Goal: Task Accomplishment & Management: Manage account settings

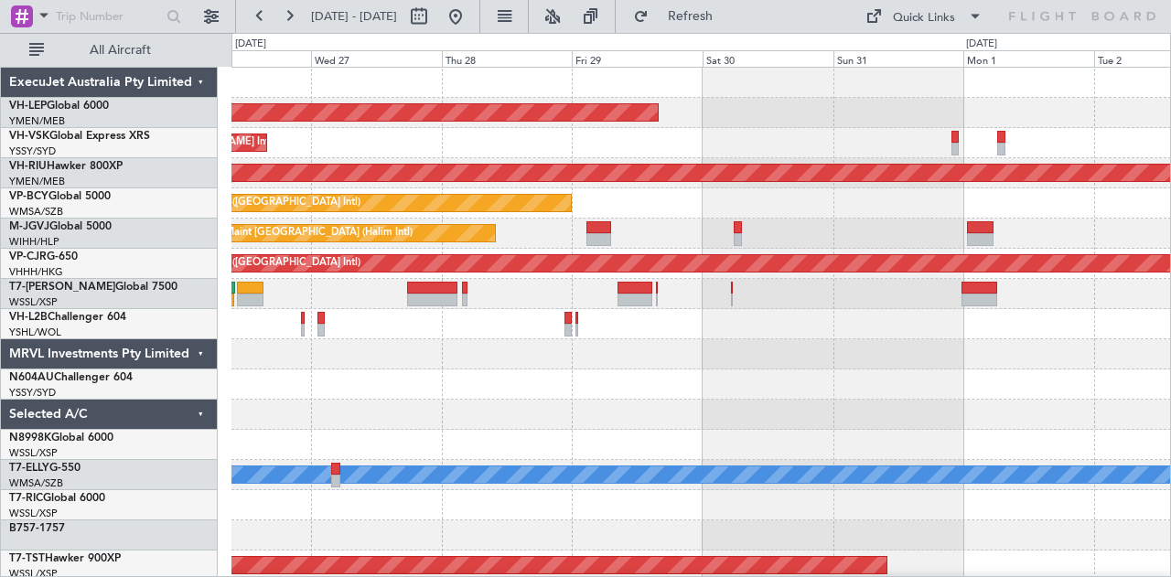
click at [646, 135] on div "Unplanned Maint Sydney ([PERSON_NAME] Intl)" at bounding box center [700, 143] width 939 height 30
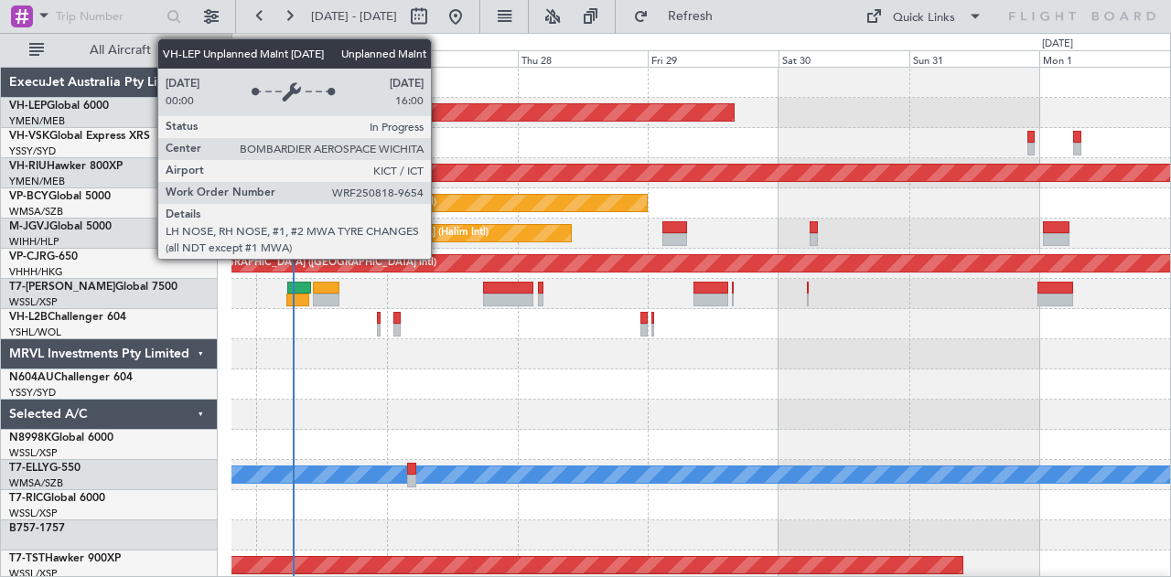
click at [603, 122] on div "Unplanned Maint Wichita (Wichita Mid-continent)" at bounding box center [700, 113] width 939 height 30
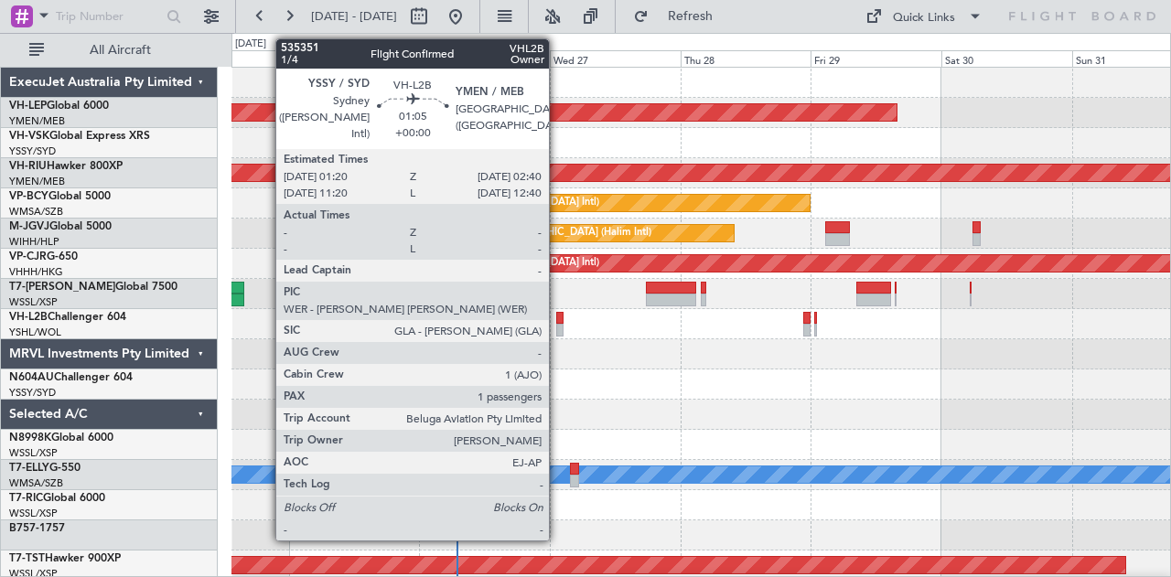
click at [558, 320] on div at bounding box center [559, 318] width 7 height 13
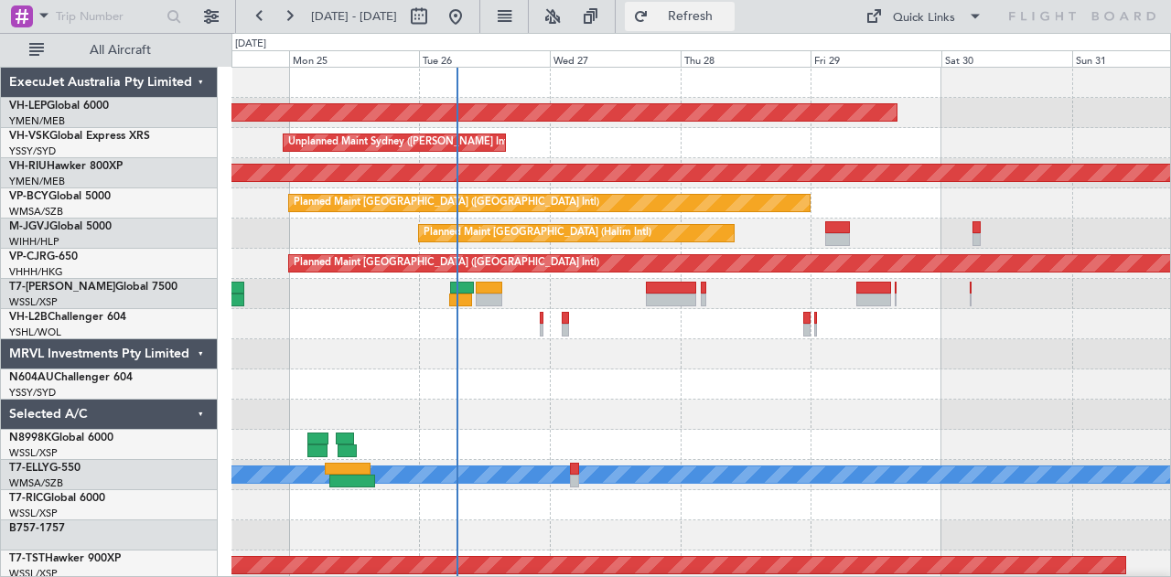
click at [722, 4] on button "Refresh" at bounding box center [680, 16] width 110 height 29
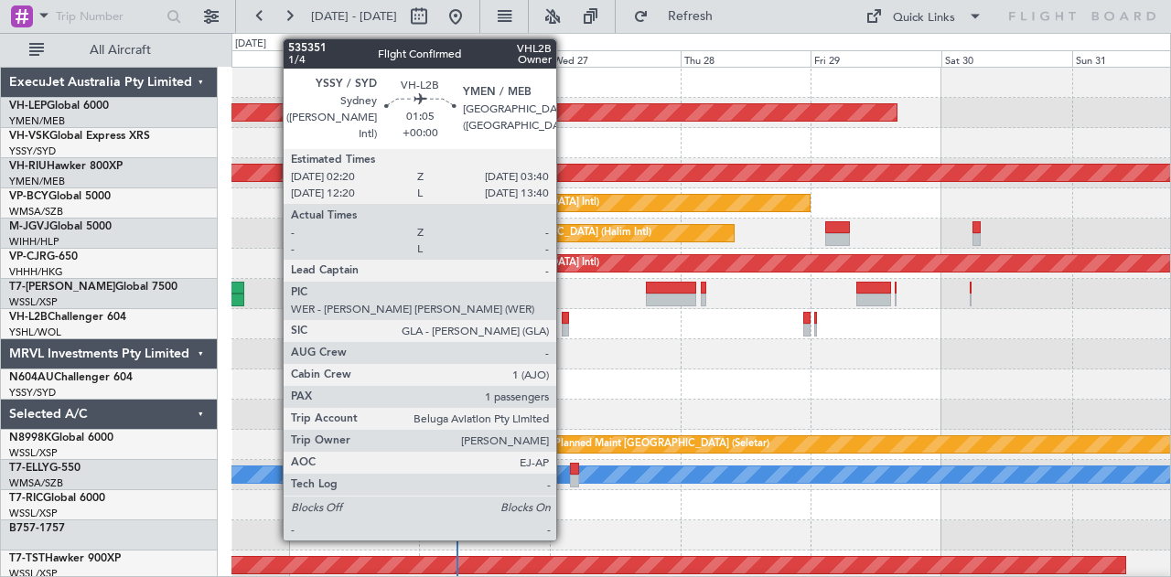
click at [565, 324] on div at bounding box center [565, 330] width 7 height 13
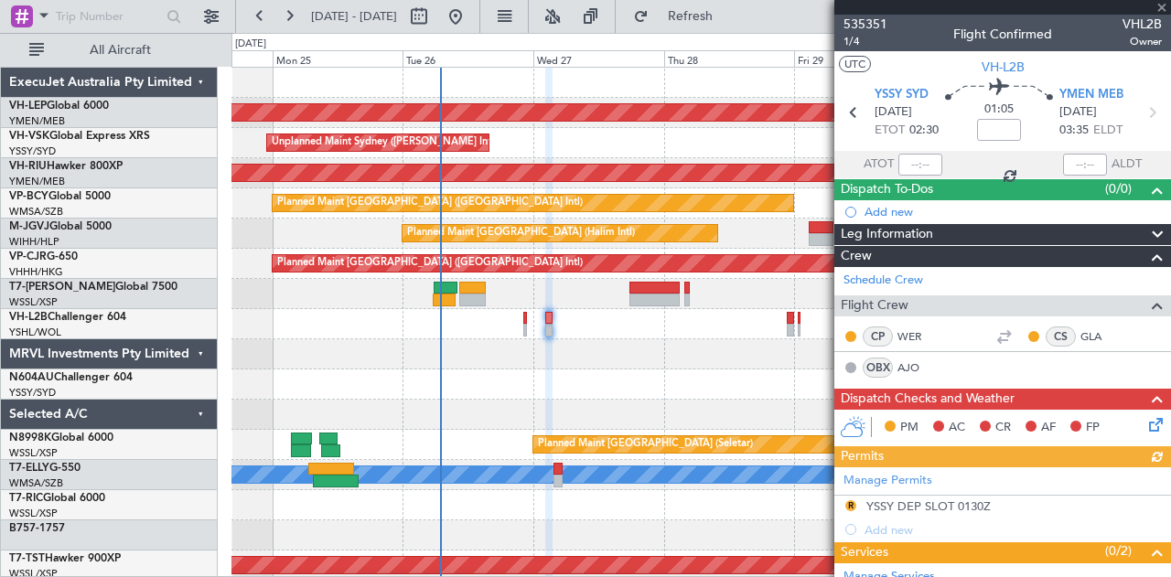
click at [498, 347] on div "Unplanned Maint Wichita (Wichita Mid-continent) Unplanned Maint Sydney ([PERSON…" at bounding box center [700, 566] width 939 height 996
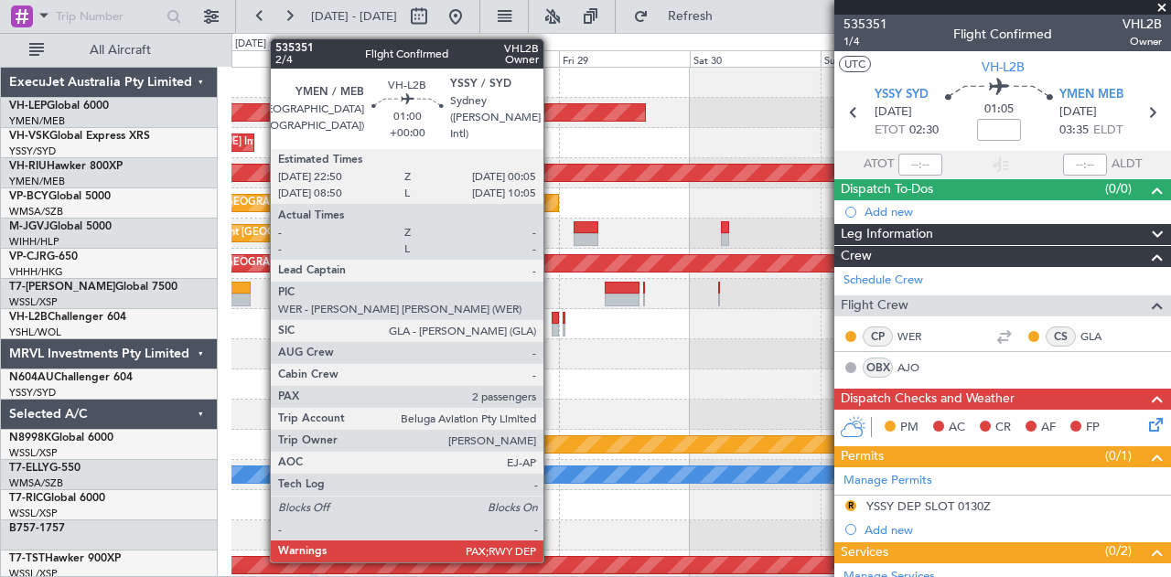
click at [553, 325] on div at bounding box center [555, 330] width 7 height 13
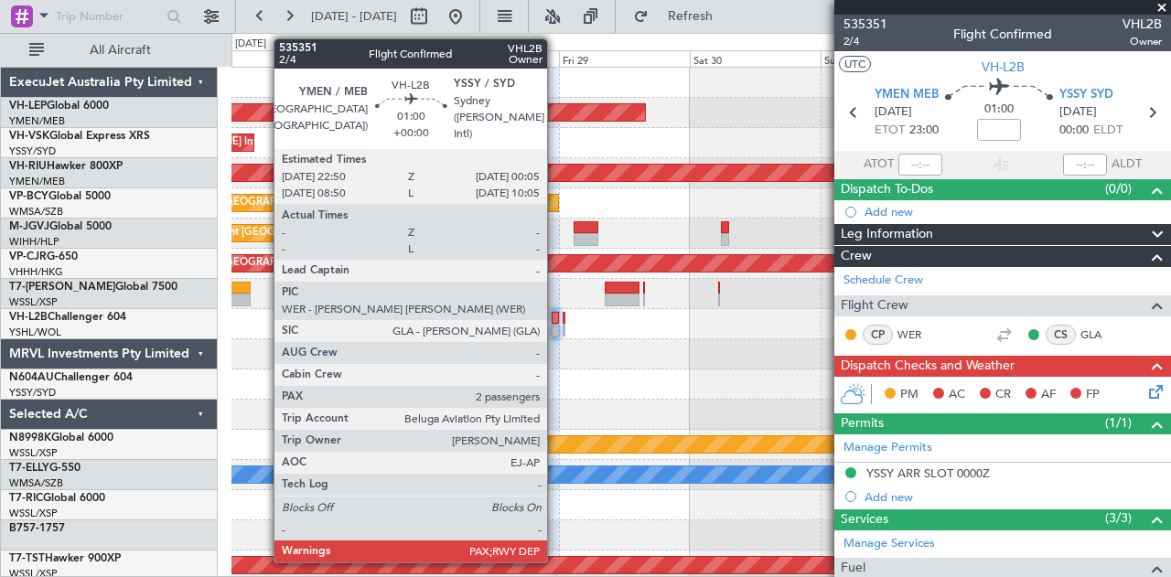
click at [556, 320] on div at bounding box center [555, 318] width 7 height 13
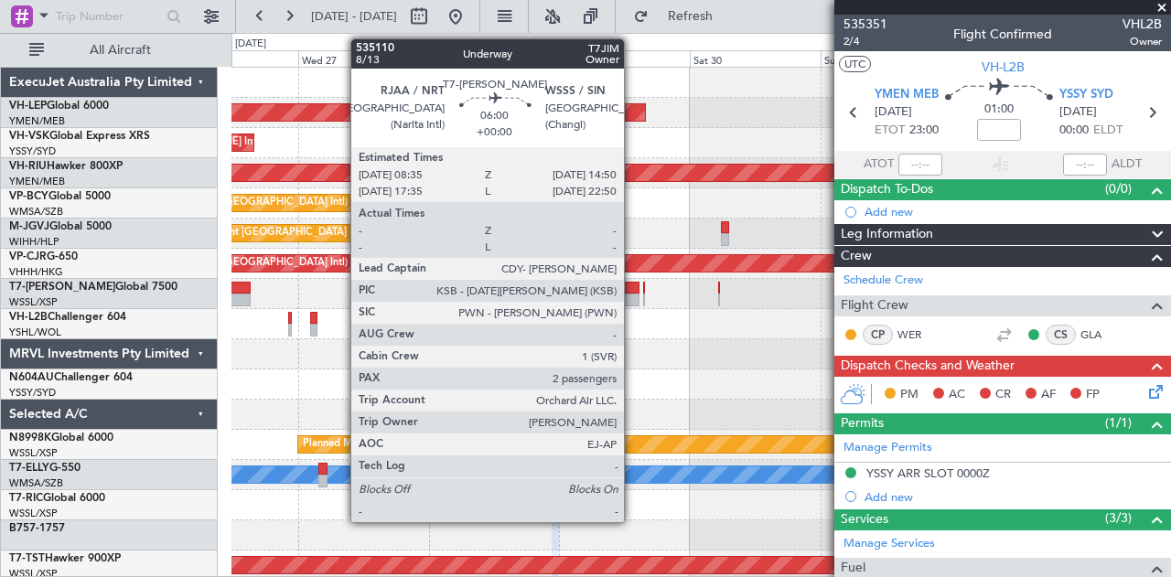
click at [306, 304] on div at bounding box center [700, 294] width 939 height 30
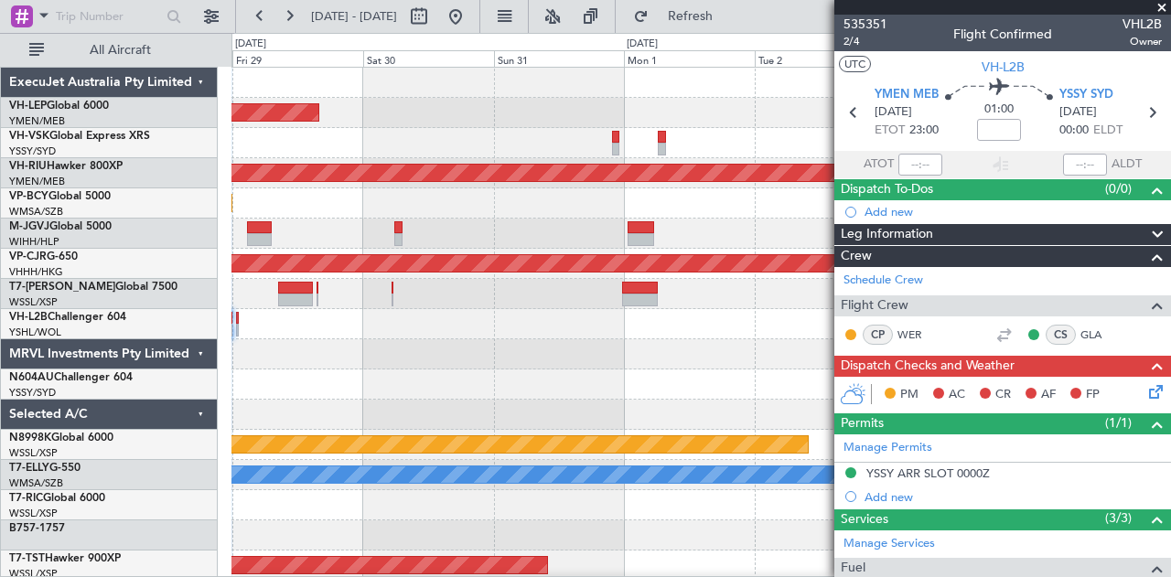
click at [402, 344] on div "Unplanned Maint Wichita (Wichita Mid-continent) Planned Maint [GEOGRAPHIC_DATA]…" at bounding box center [700, 566] width 939 height 996
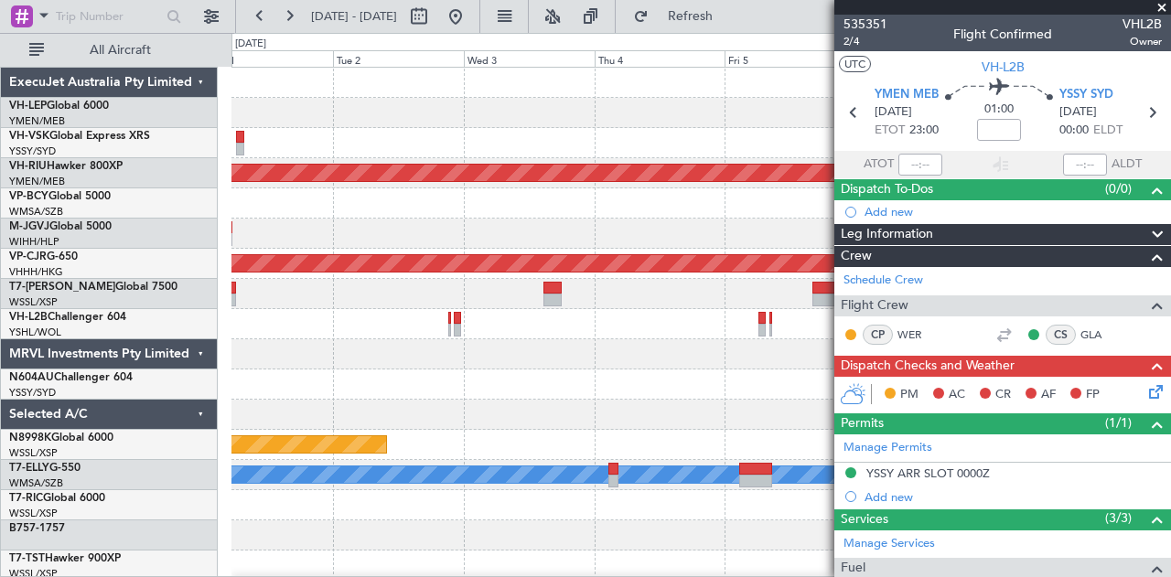
click at [489, 366] on div at bounding box center [700, 354] width 939 height 30
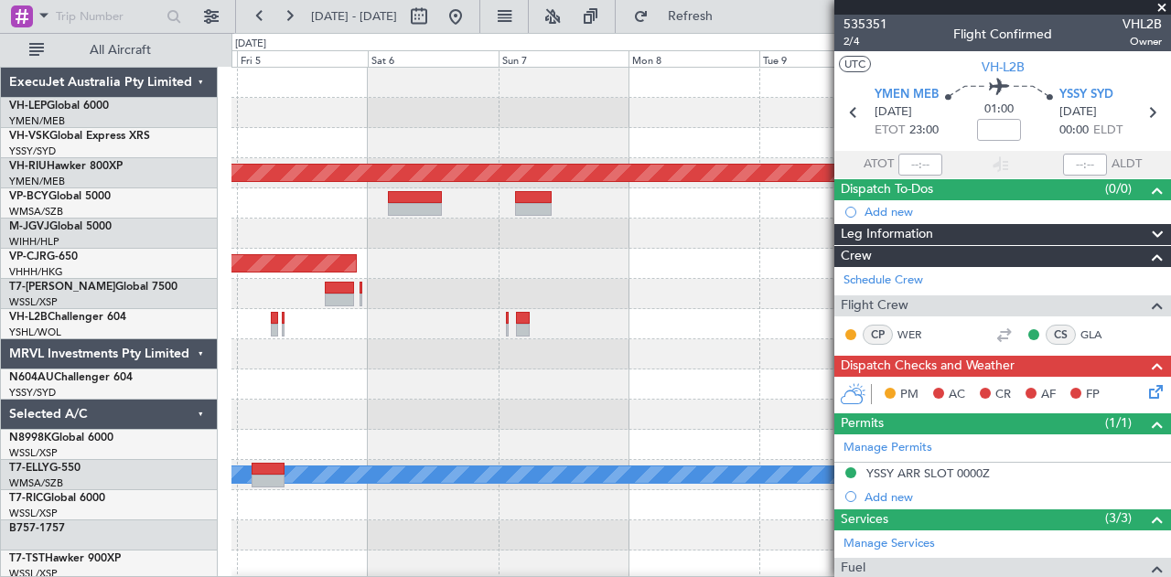
click at [271, 374] on div "Planned Maint [GEOGRAPHIC_DATA] ([GEOGRAPHIC_DATA]) Planned Maint [GEOGRAPHIC_D…" at bounding box center [700, 566] width 939 height 996
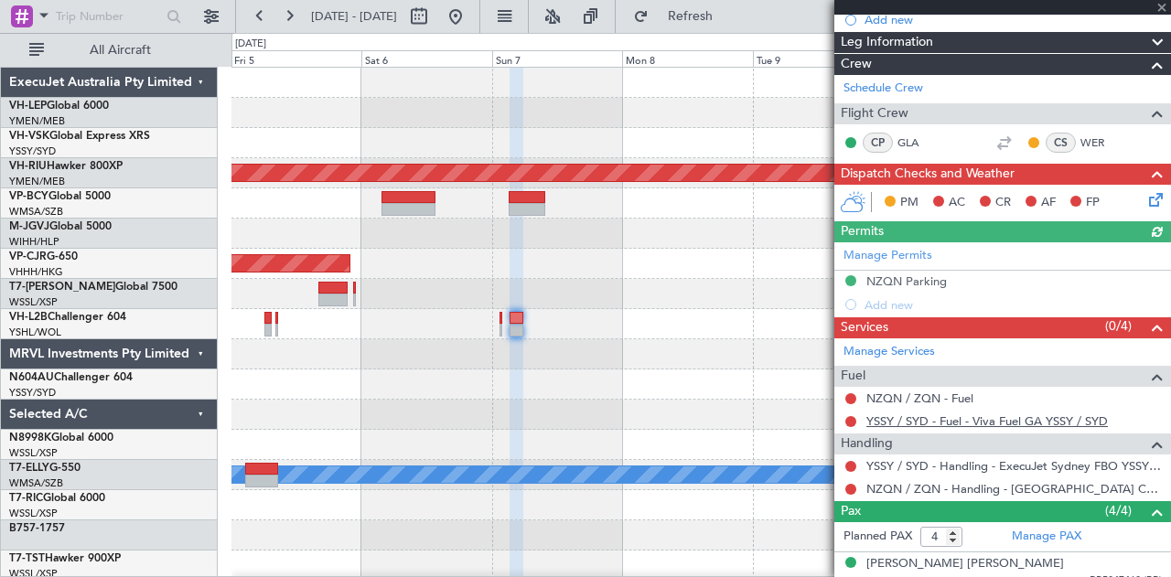
scroll to position [373, 0]
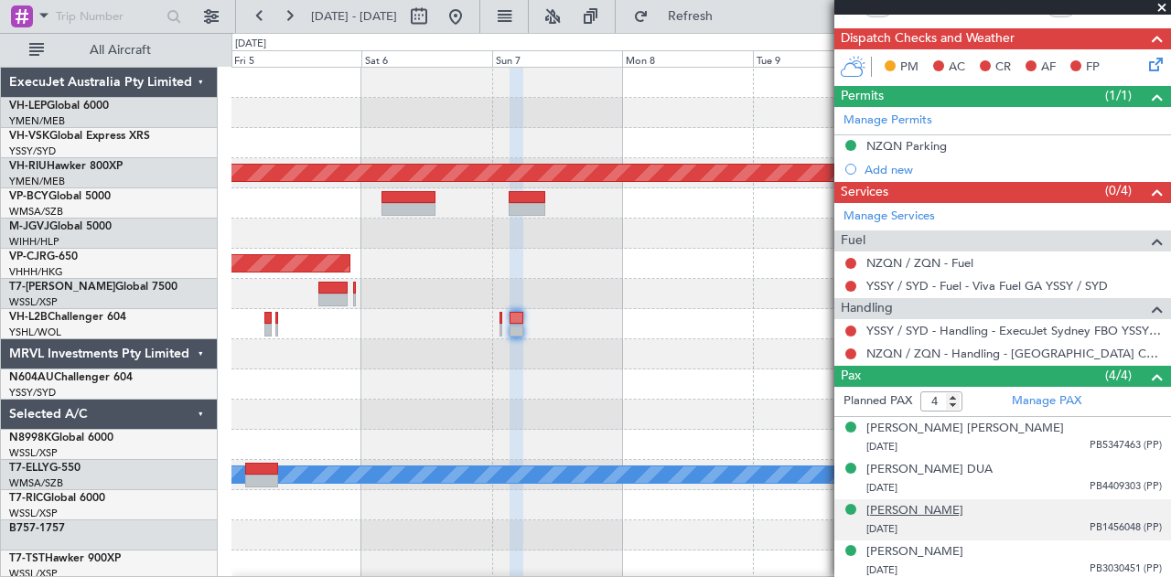
click at [937, 503] on div "[PERSON_NAME]" at bounding box center [914, 511] width 97 height 18
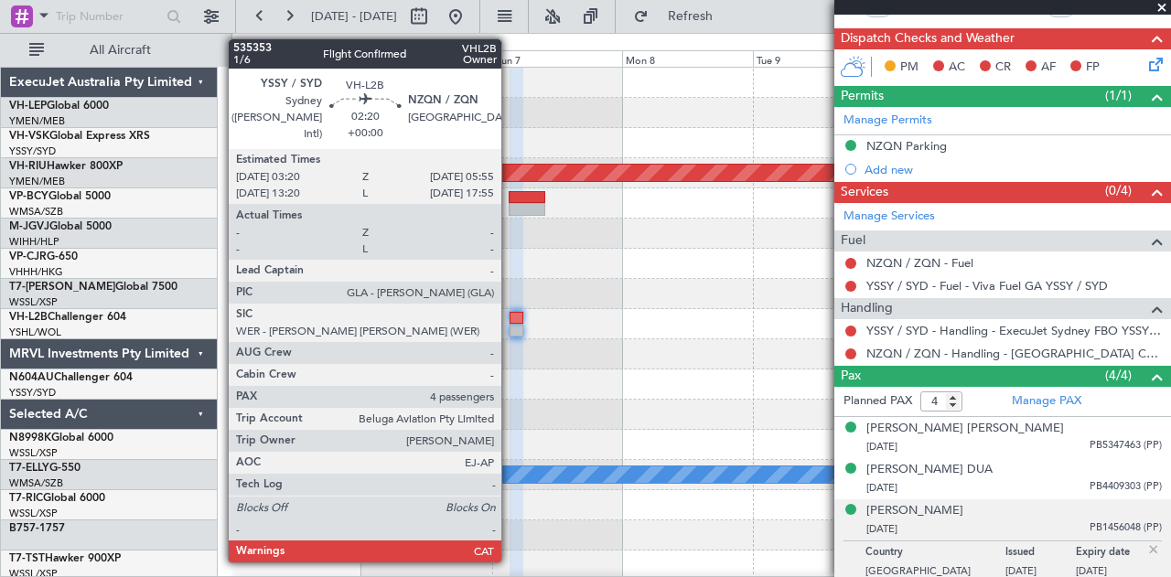
click at [510, 327] on div at bounding box center [517, 330] width 15 height 13
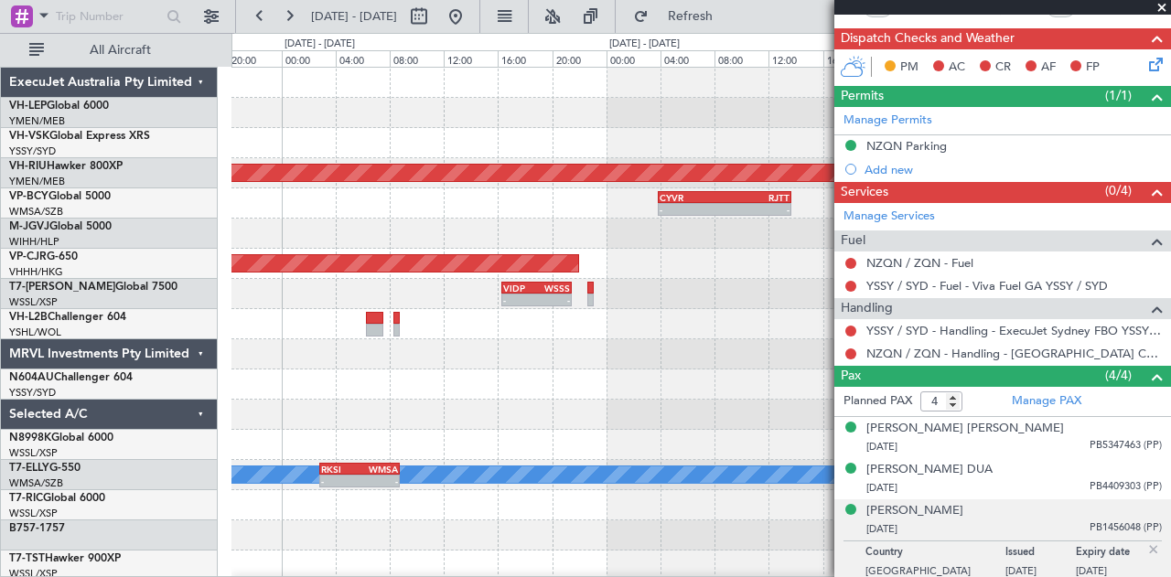
click at [499, 361] on div at bounding box center [700, 354] width 939 height 30
click at [186, 401] on div "Planned Maint [GEOGRAPHIC_DATA] ([GEOGRAPHIC_DATA]) - - CYVR 03:50 Z RJTT 13:40…" at bounding box center [585, 305] width 1171 height 544
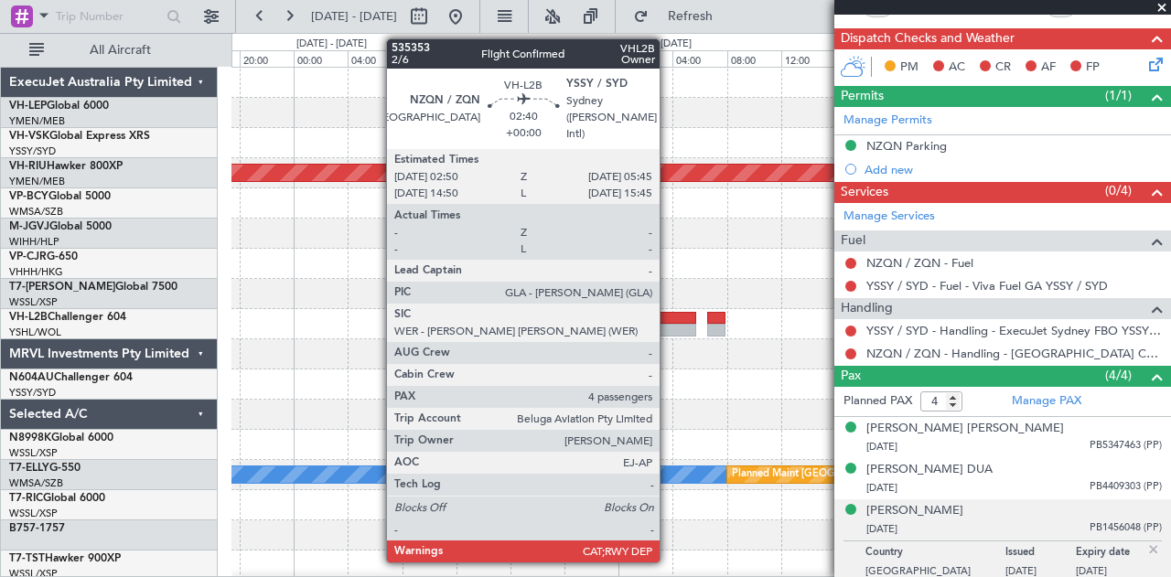
click at [670, 322] on div at bounding box center [676, 318] width 40 height 13
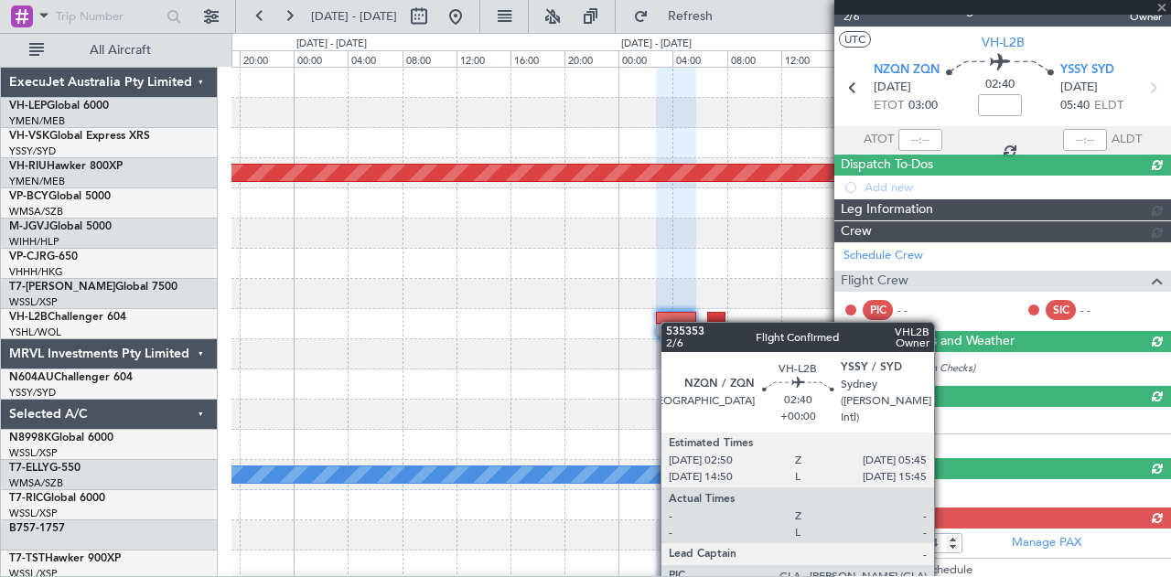
scroll to position [304, 0]
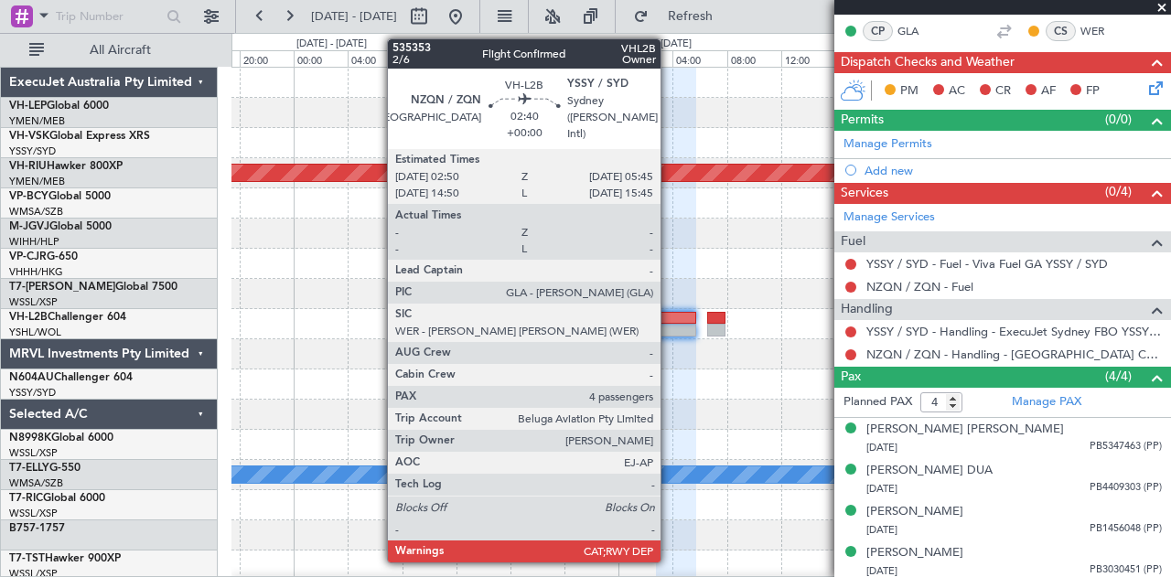
click at [670, 326] on div at bounding box center [676, 330] width 40 height 13
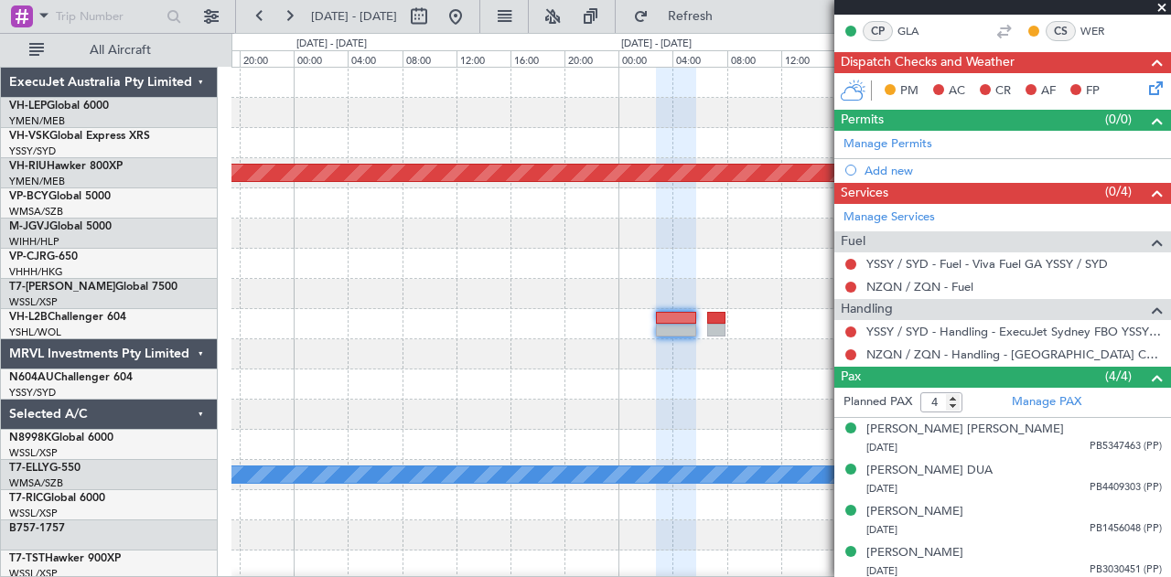
click at [619, 338] on div at bounding box center [700, 324] width 939 height 30
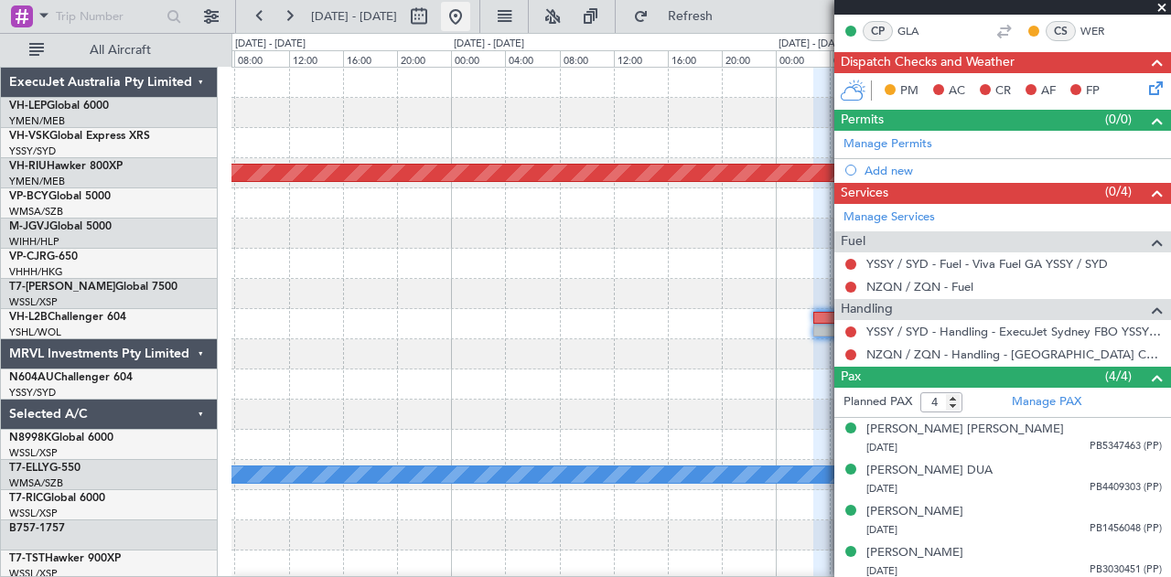
click at [470, 16] on button at bounding box center [455, 16] width 29 height 29
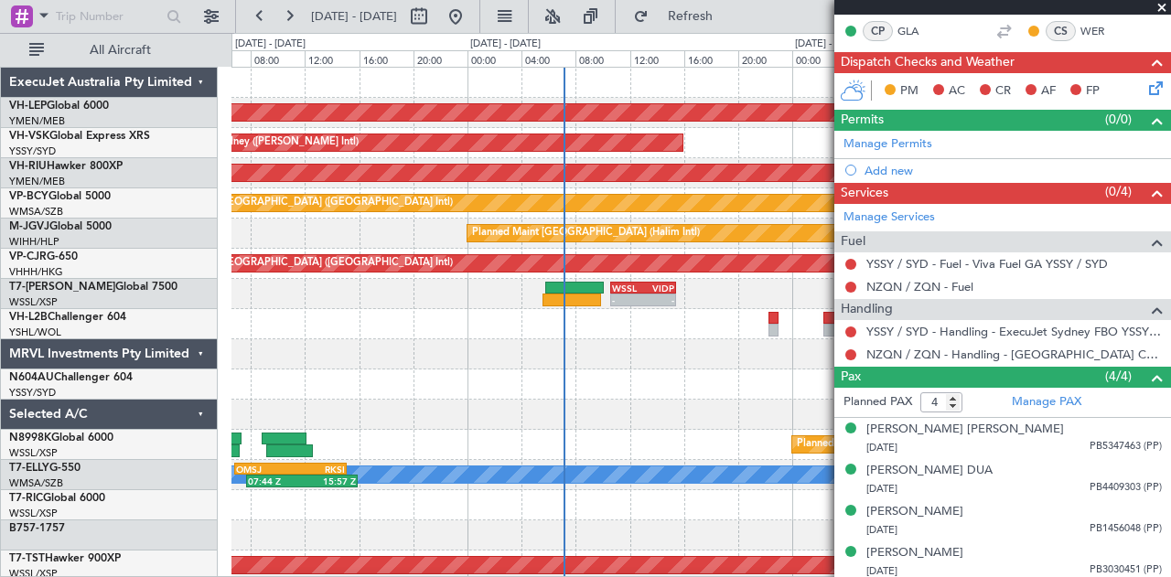
click at [388, 391] on div "Unplanned Maint Wichita (Wichita Mid-continent) Unplanned Maint Sydney ([PERSON…" at bounding box center [700, 566] width 939 height 996
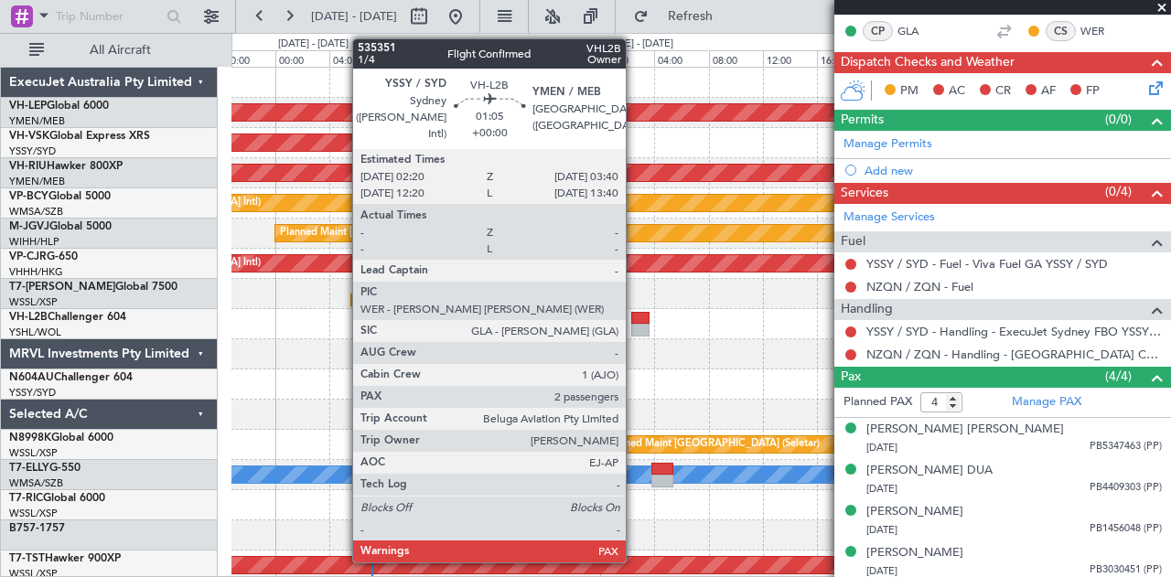
click at [635, 319] on div at bounding box center [640, 318] width 18 height 13
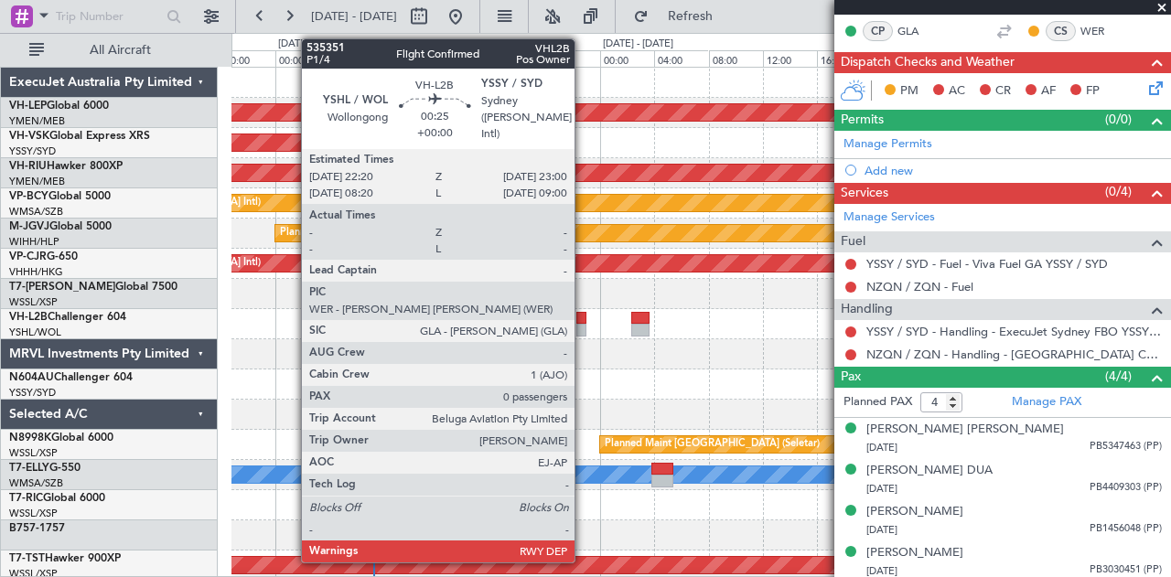
click at [584, 328] on div at bounding box center [580, 330] width 9 height 13
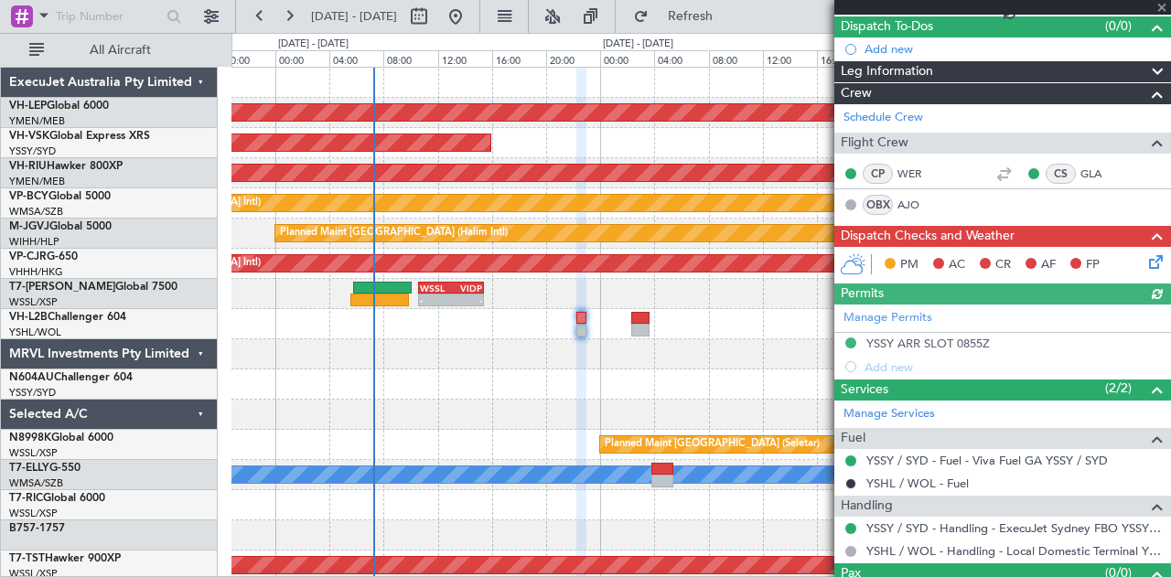
scroll to position [195, 0]
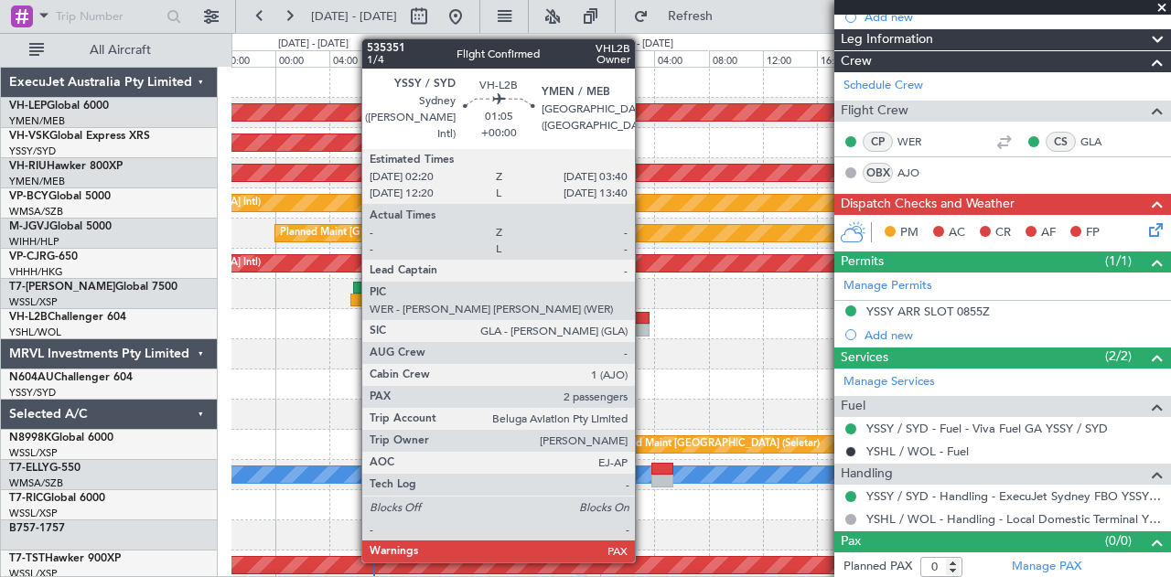
click at [644, 324] on div at bounding box center [640, 330] width 18 height 13
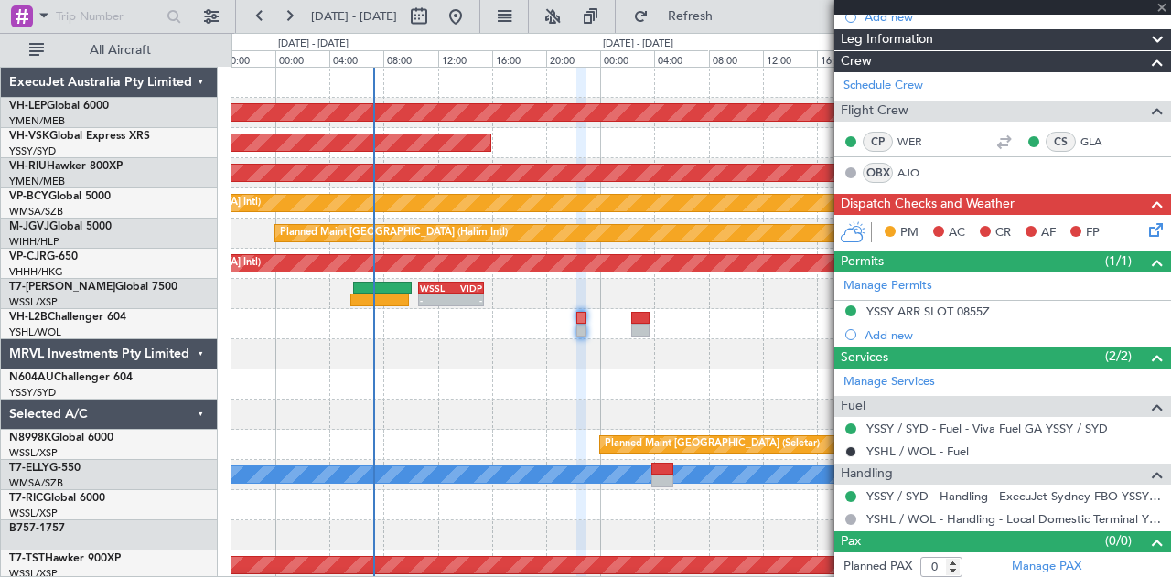
type input "2"
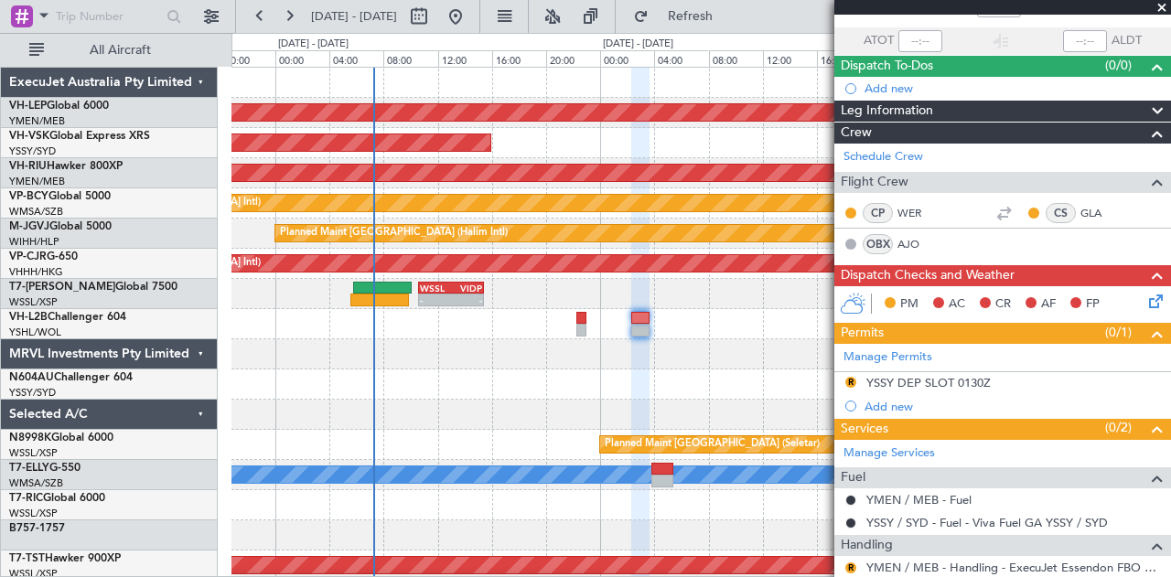
scroll to position [183, 0]
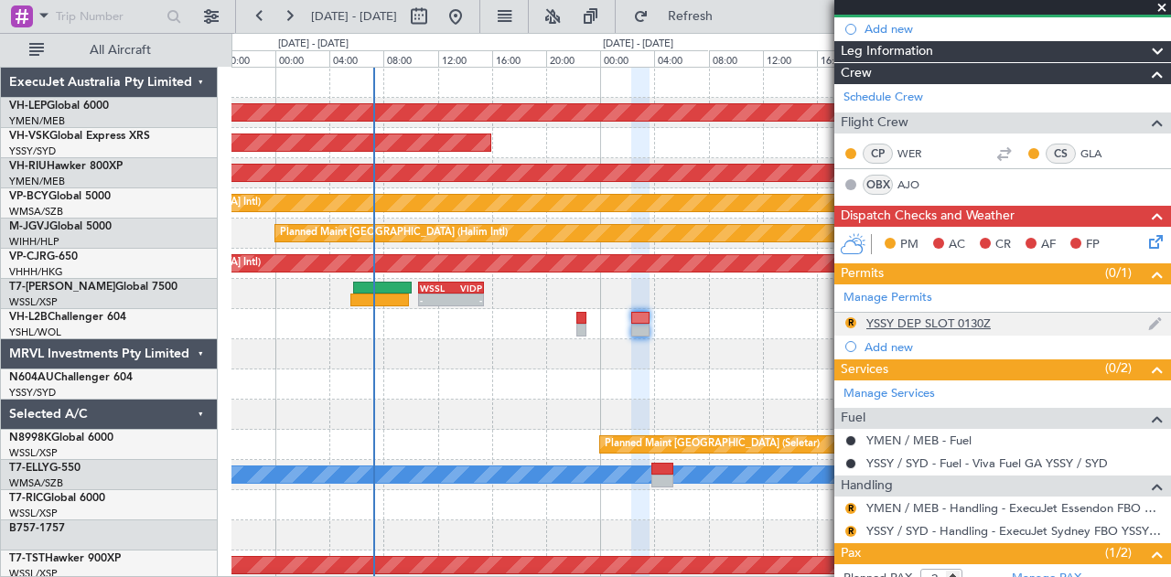
click at [944, 318] on div "YSSY DEP SLOT 0130Z" at bounding box center [928, 324] width 124 height 16
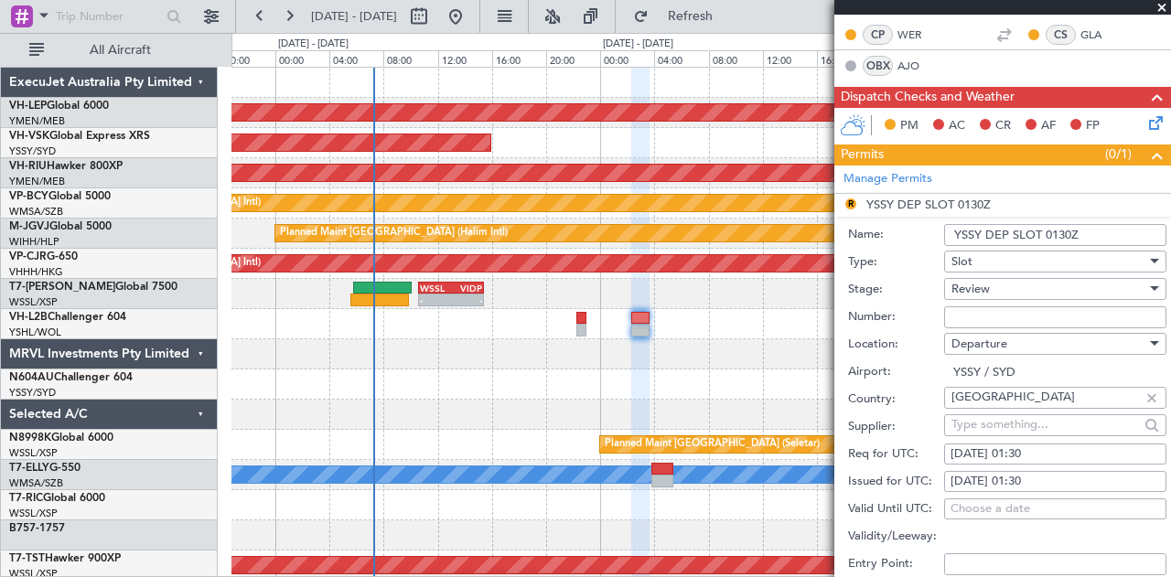
scroll to position [366, 0]
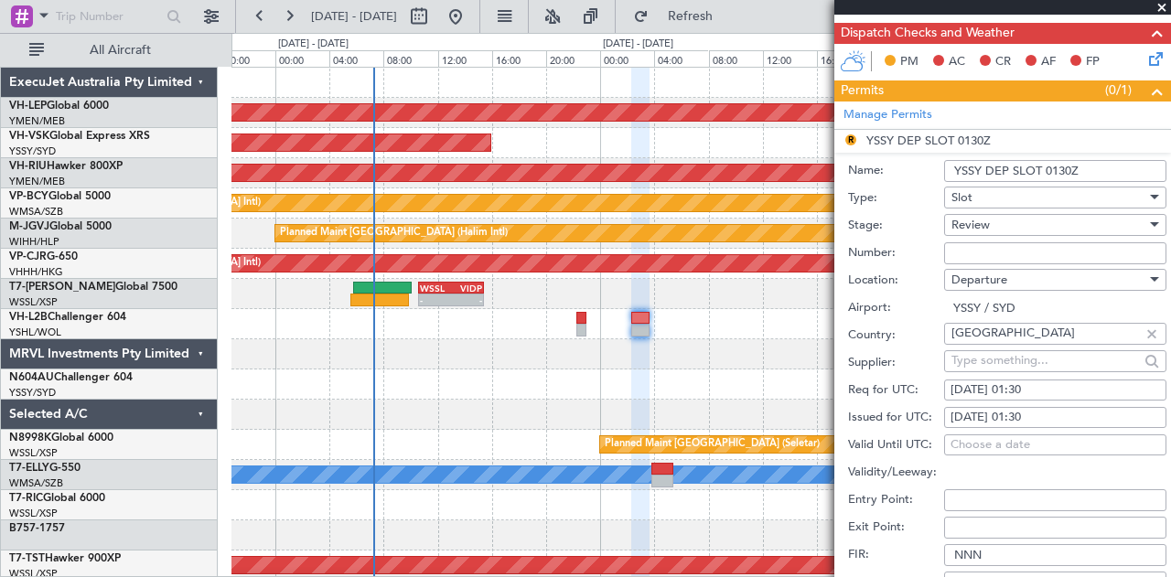
click at [1001, 411] on div "[DATE] 01:30" at bounding box center [1054, 418] width 209 height 18
select select "8"
select select "2025"
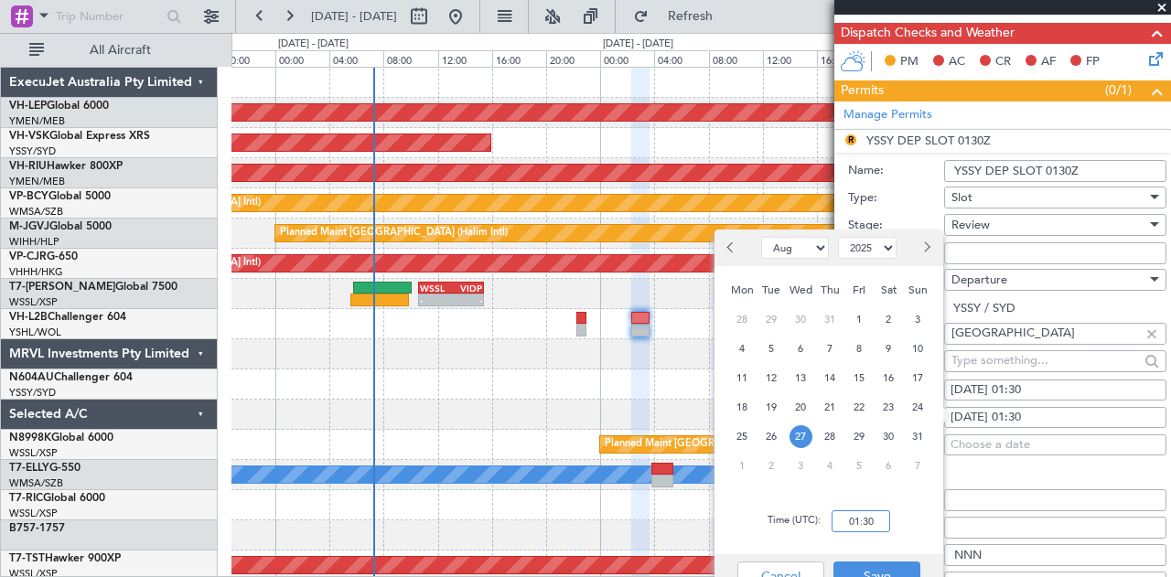
click at [856, 521] on input "01:30" at bounding box center [861, 521] width 59 height 22
type input "02:30"
click at [889, 575] on button "Save" at bounding box center [876, 576] width 87 height 29
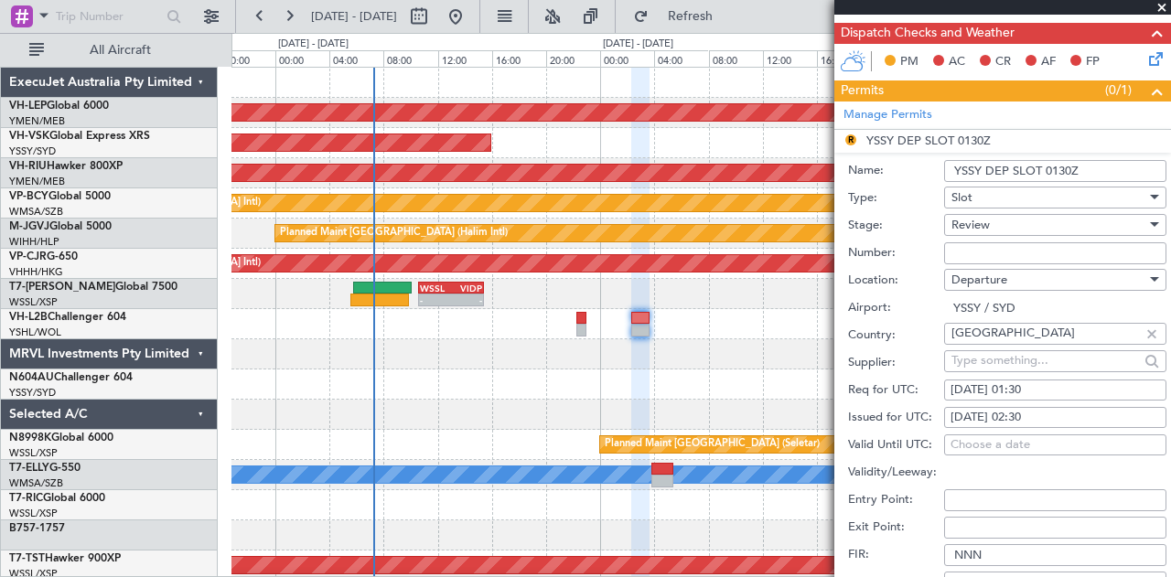
click at [994, 381] on div "[DATE] 01:30" at bounding box center [1054, 390] width 209 height 18
select select "8"
select select "2025"
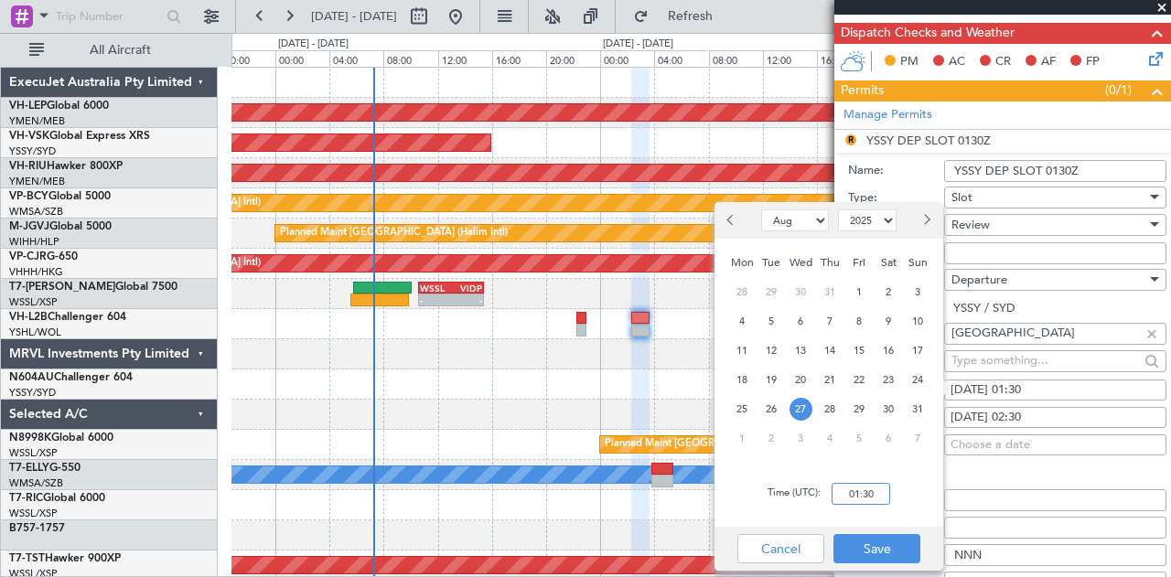
click at [876, 502] on input "01:30" at bounding box center [861, 494] width 59 height 22
type input "02:30"
click at [878, 552] on button "Save" at bounding box center [876, 548] width 87 height 29
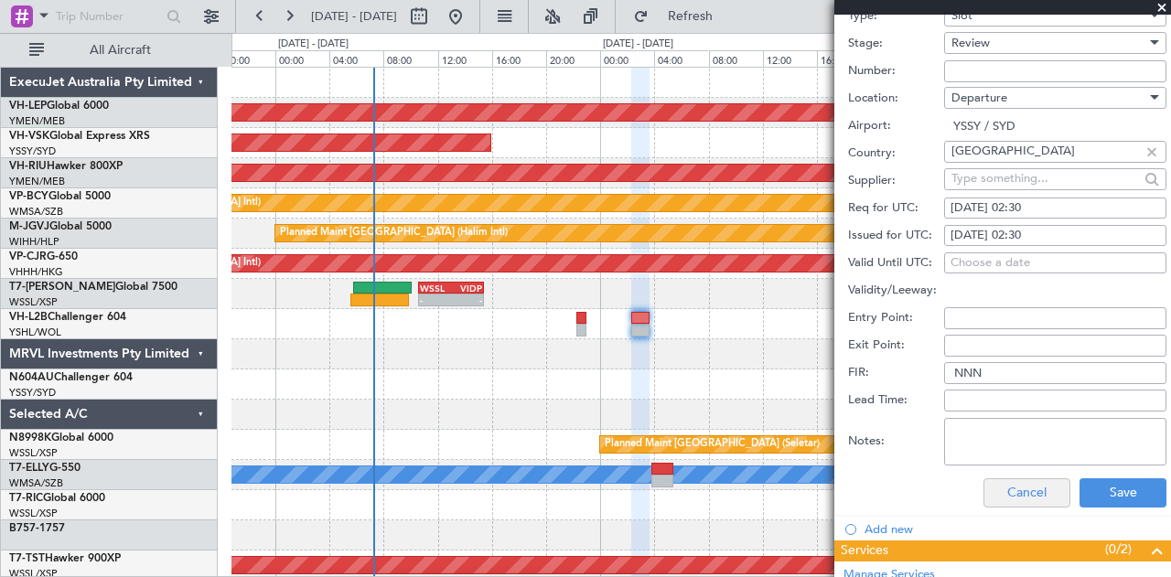
scroll to position [549, 0]
click at [1094, 486] on button "Save" at bounding box center [1122, 492] width 87 height 29
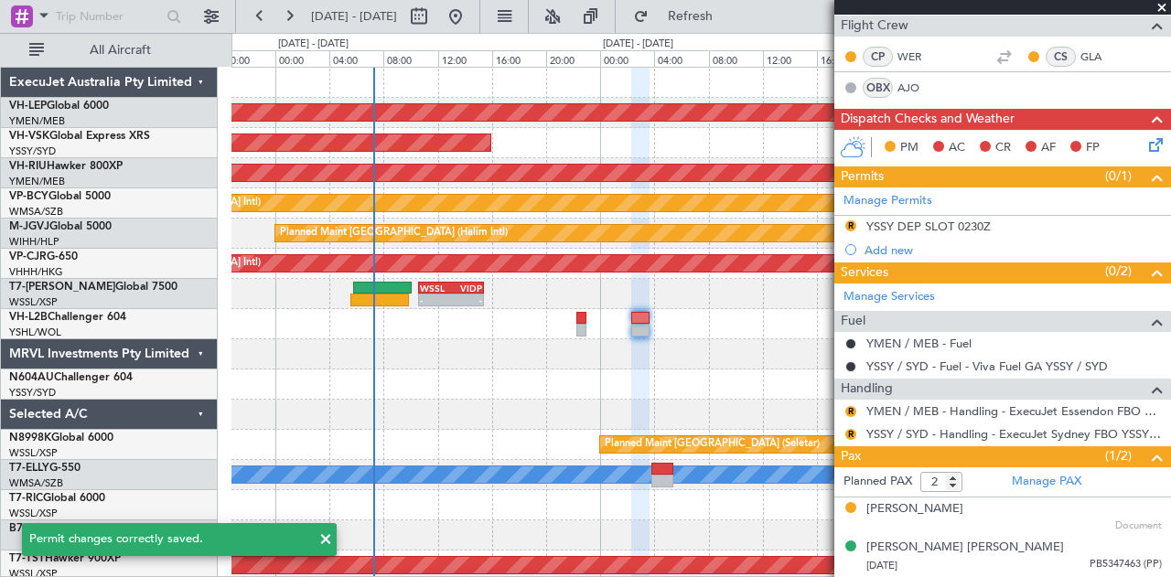
scroll to position [2, 0]
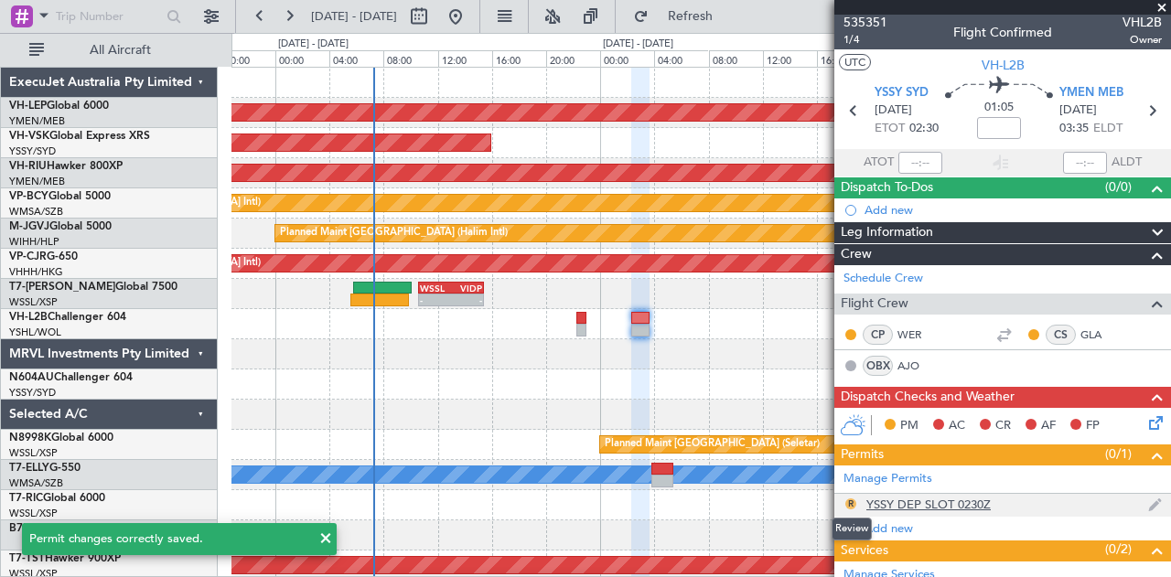
click at [850, 499] on button "R" at bounding box center [850, 504] width 11 height 11
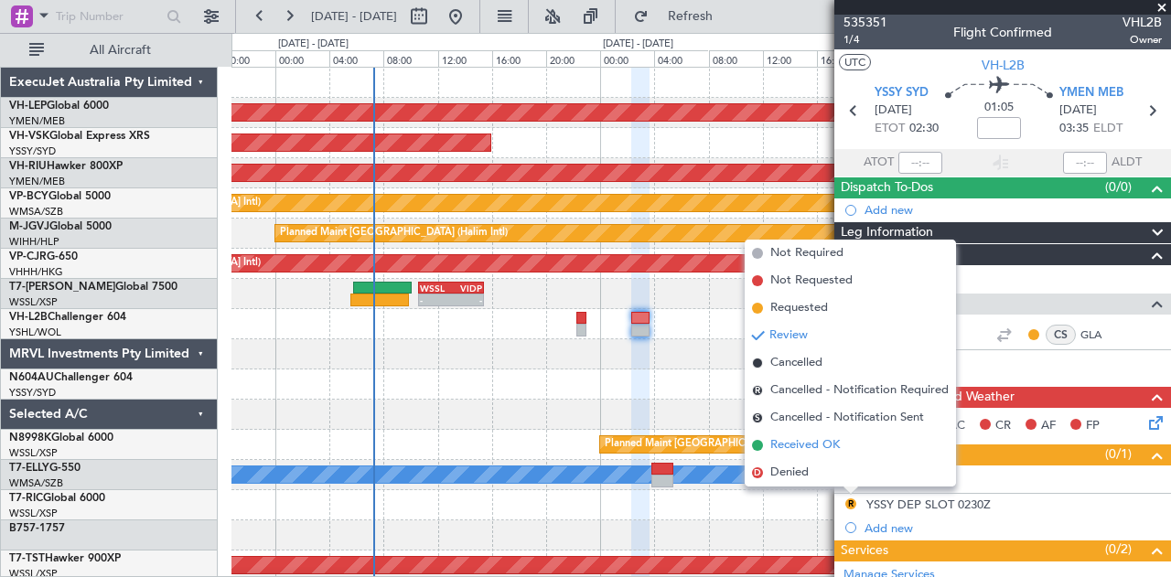
click at [767, 446] on li "Received OK" at bounding box center [850, 445] width 211 height 27
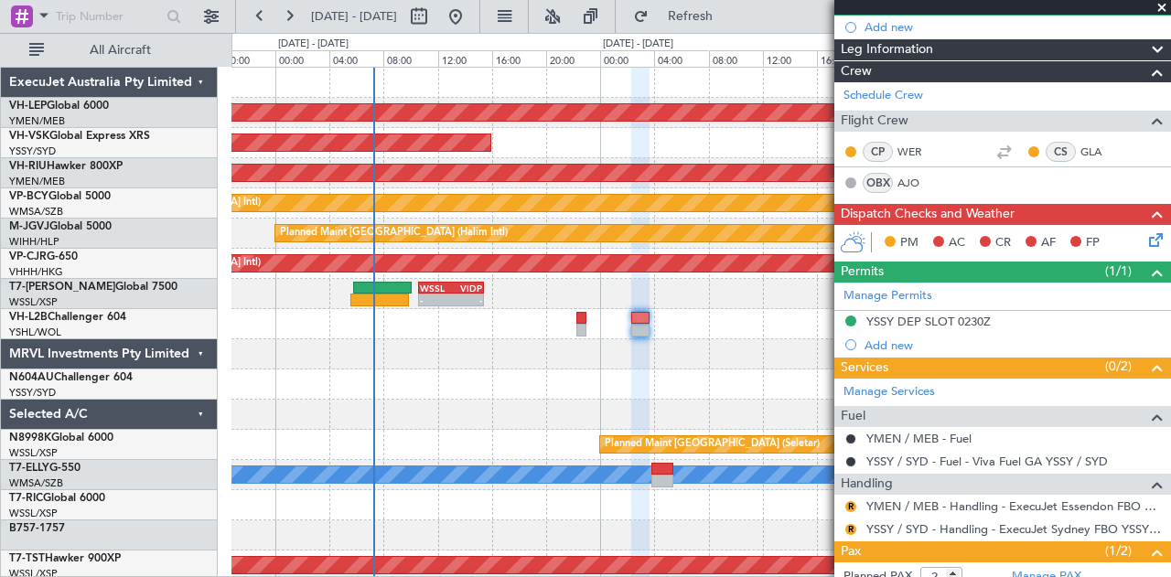
scroll to position [274, 0]
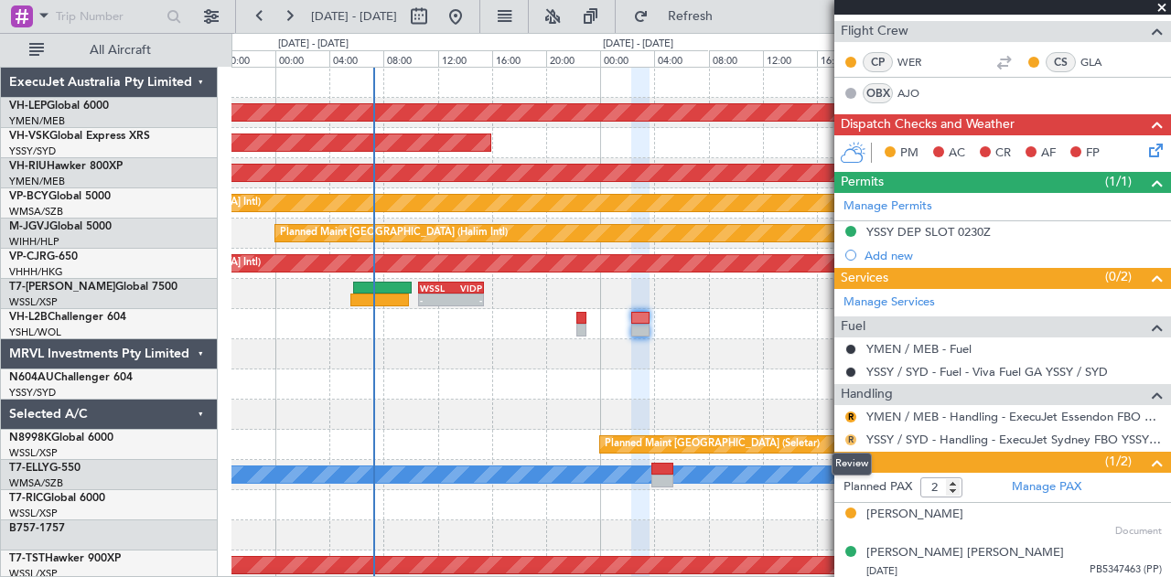
click at [849, 436] on button "R" at bounding box center [850, 440] width 11 height 11
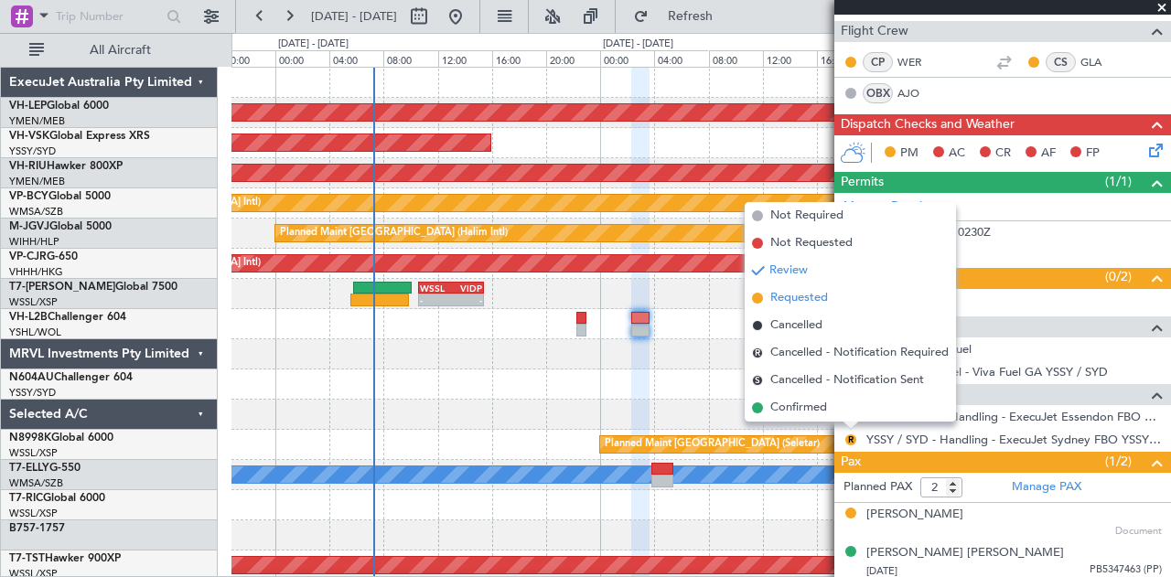
click at [783, 302] on span "Requested" at bounding box center [799, 298] width 58 height 18
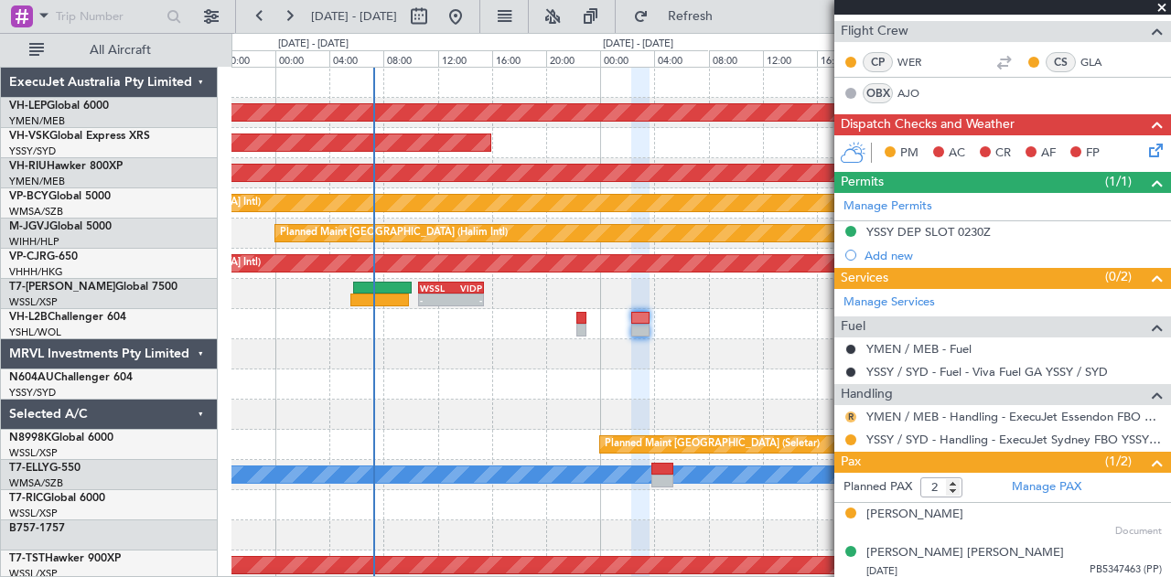
click at [853, 412] on button "R" at bounding box center [850, 417] width 11 height 11
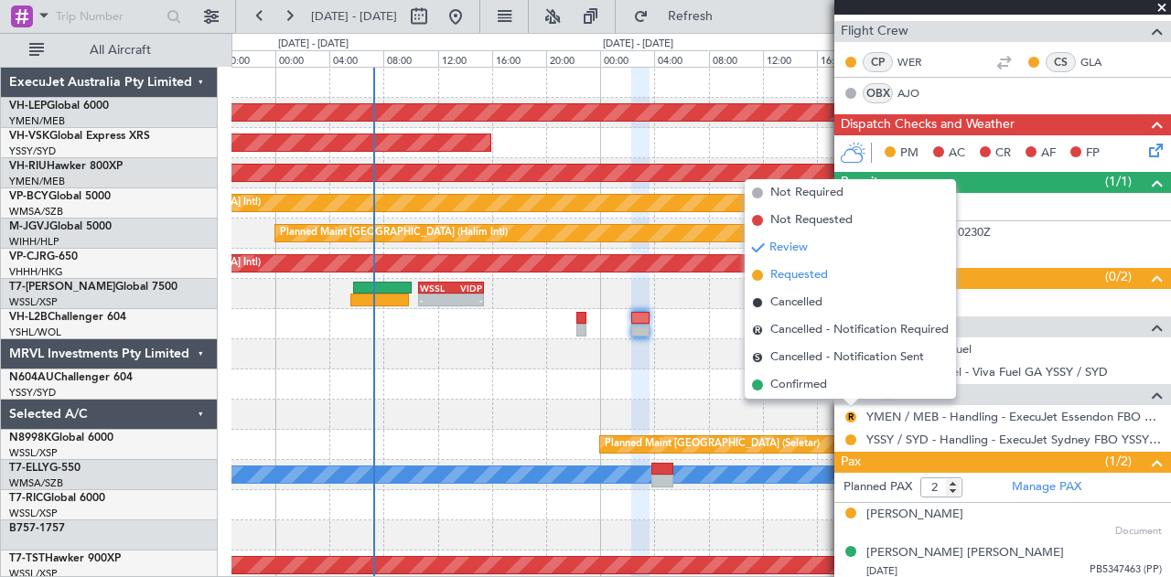
click at [770, 274] on span "Requested" at bounding box center [799, 275] width 58 height 18
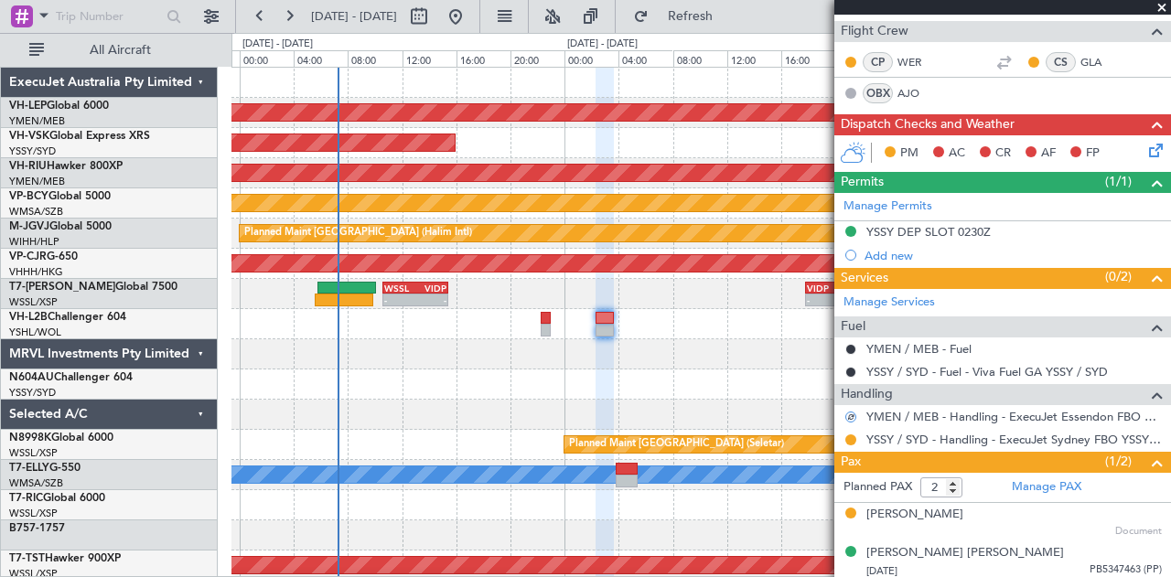
click at [467, 394] on div "Unplanned Maint Wichita (Wichita Mid-continent) Unplanned Maint Sydney ([PERSON…" at bounding box center [700, 566] width 939 height 996
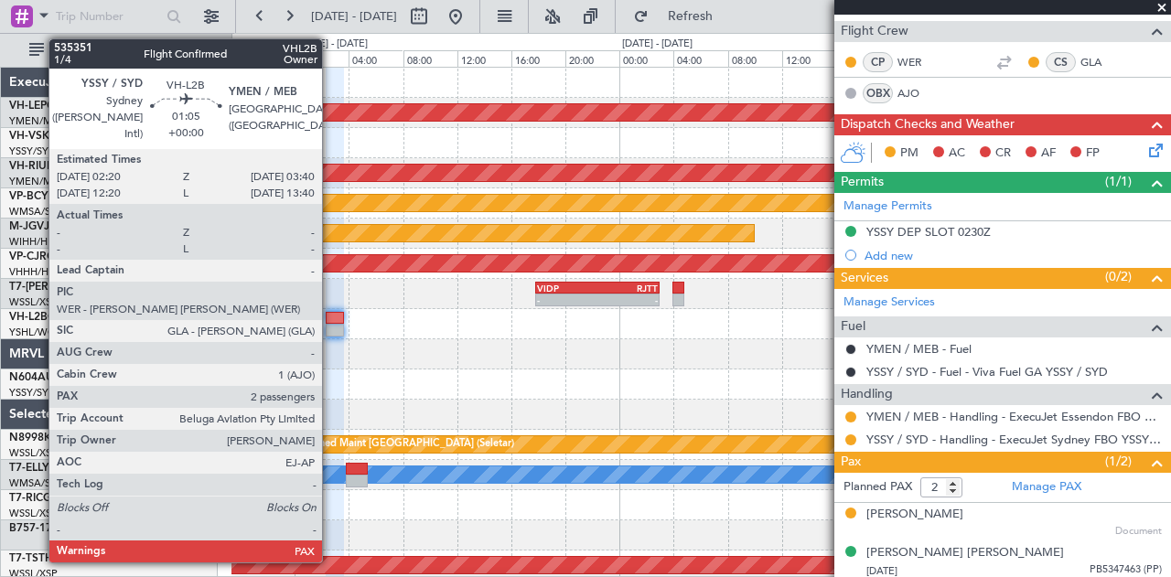
click at [331, 329] on div at bounding box center [335, 330] width 18 height 13
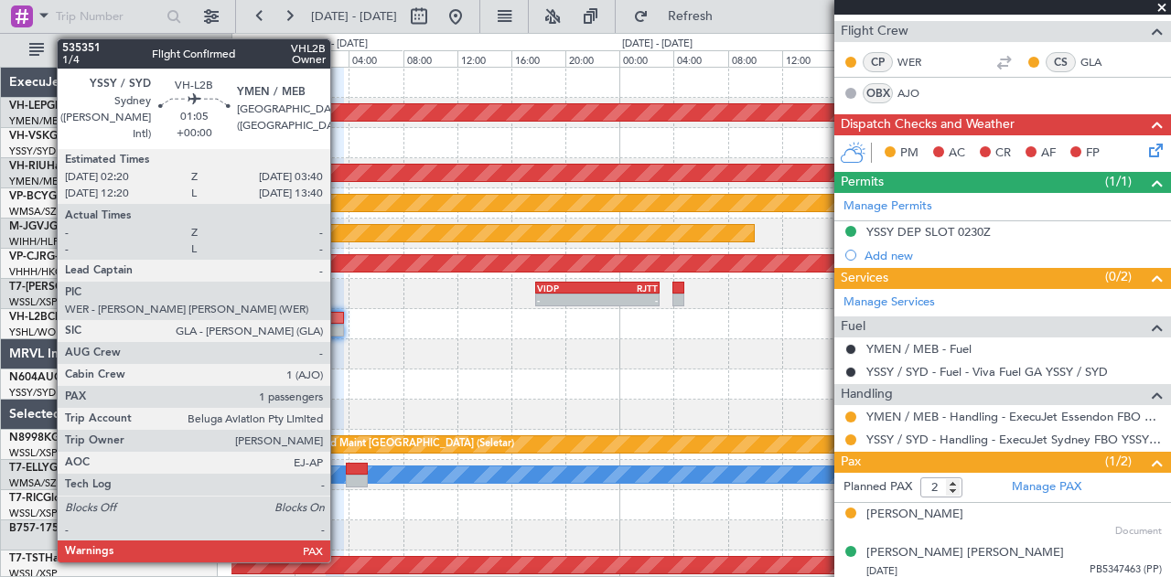
click at [339, 329] on div at bounding box center [335, 330] width 18 height 13
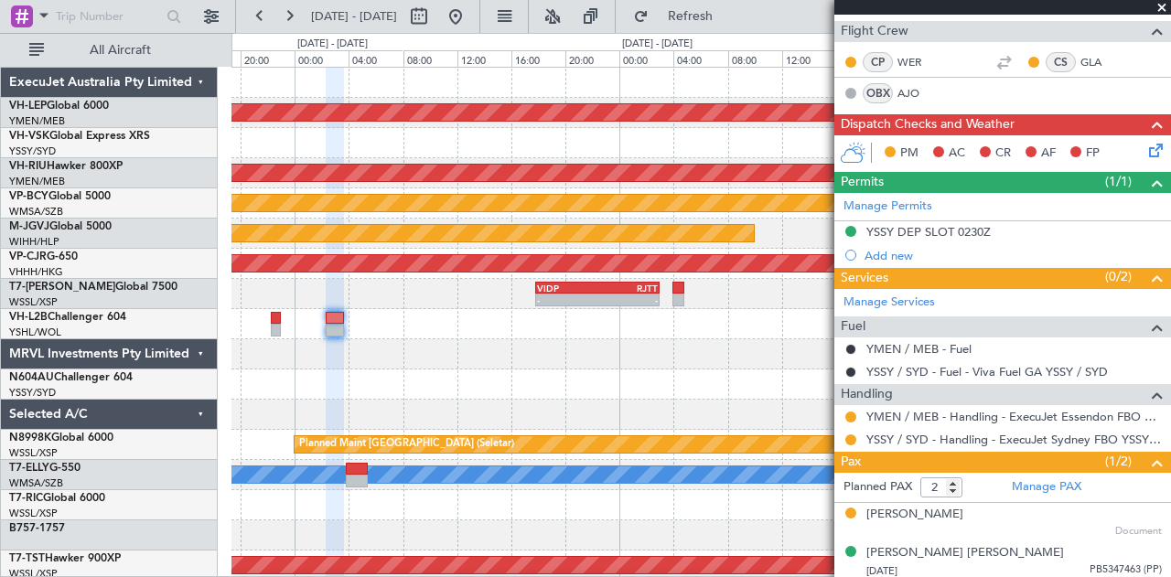
click at [821, 128] on div "Unplanned Maint Sydney ([PERSON_NAME] Intl)" at bounding box center [700, 143] width 939 height 30
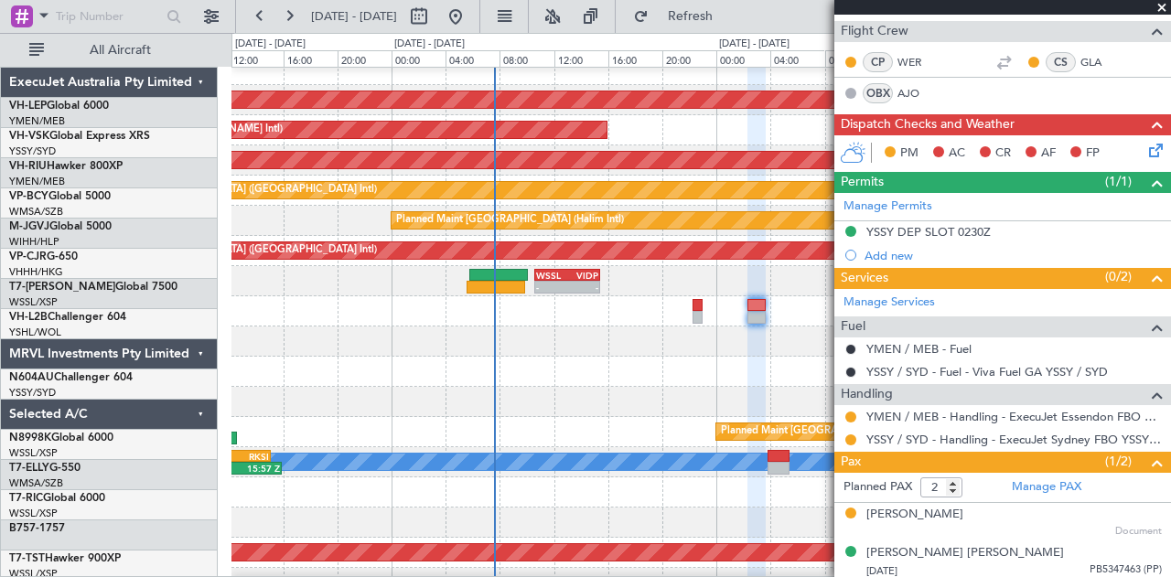
scroll to position [13, 0]
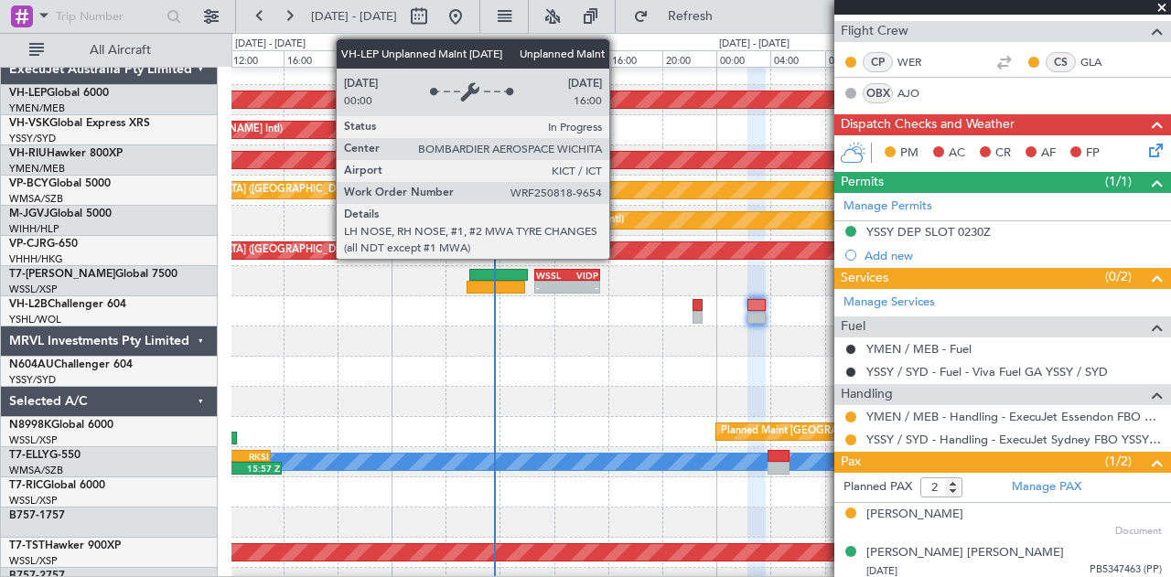
click at [285, 217] on div "Unplanned Maint Wichita (Wichita Mid-continent) Unplanned Maint Sydney ([PERSON…" at bounding box center [700, 553] width 939 height 996
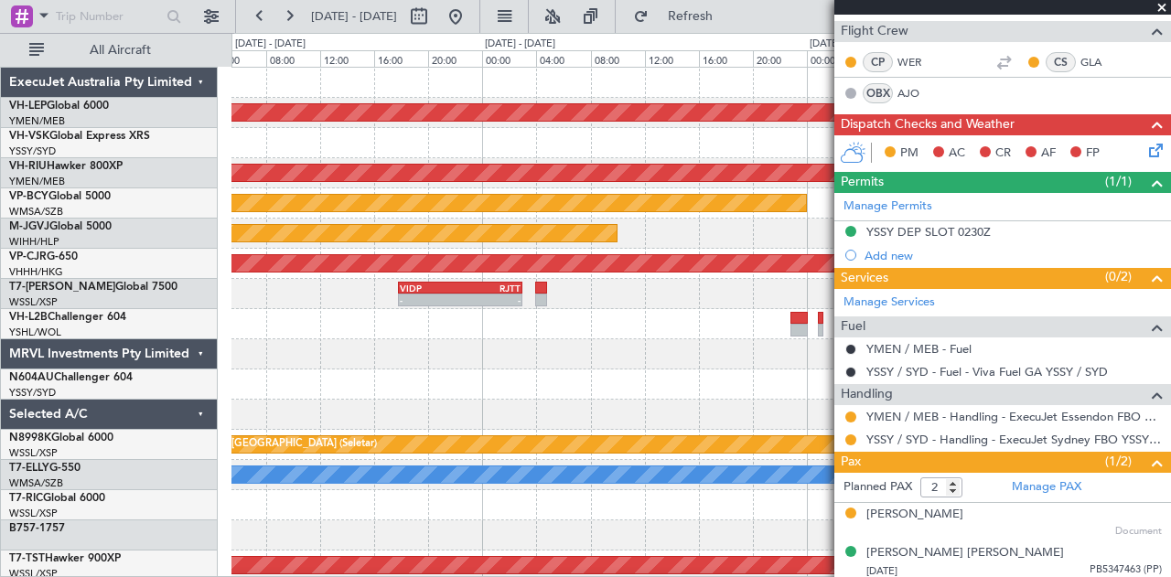
click at [408, 195] on div "Unplanned Maint Wichita (Wichita Mid-continent) Unplanned Maint Sydney ([PERSON…" at bounding box center [700, 566] width 939 height 996
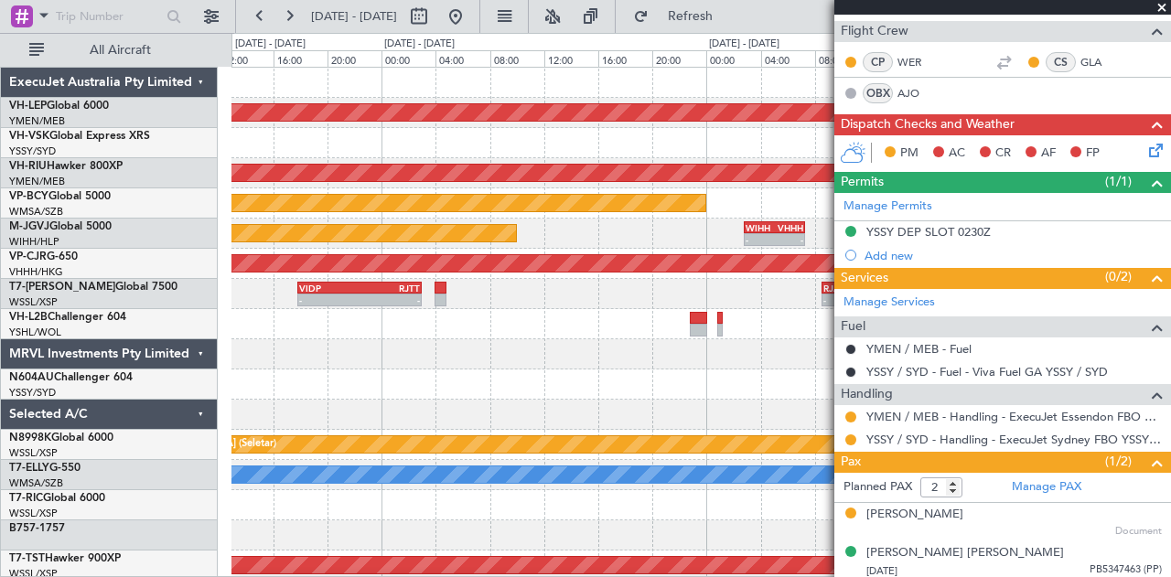
click at [304, 177] on div "Planned Maint [GEOGRAPHIC_DATA] ([GEOGRAPHIC_DATA])" at bounding box center [700, 173] width 939 height 30
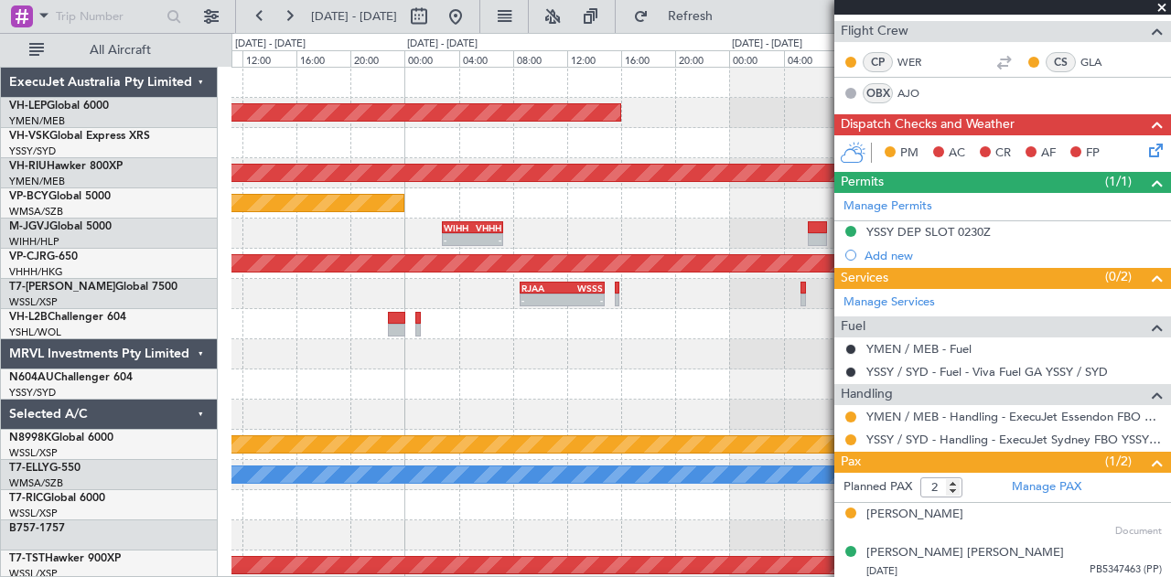
click at [404, 156] on div at bounding box center [700, 143] width 939 height 30
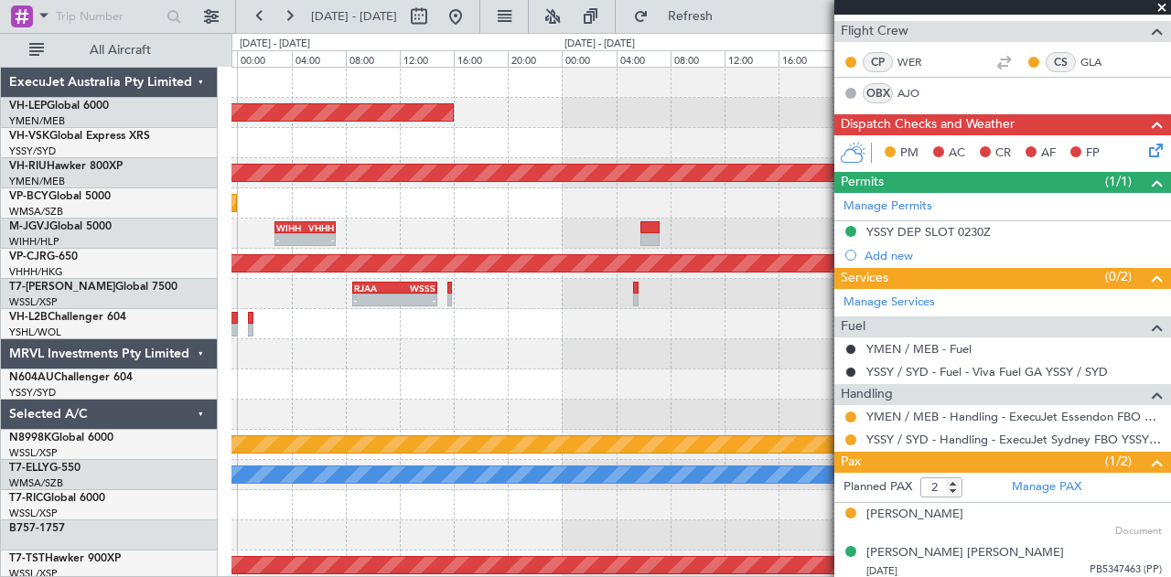
click at [229, 148] on div "Unplanned Maint Wichita (Wichita Mid-continent) Planned Maint [GEOGRAPHIC_DATA]…" at bounding box center [585, 305] width 1171 height 544
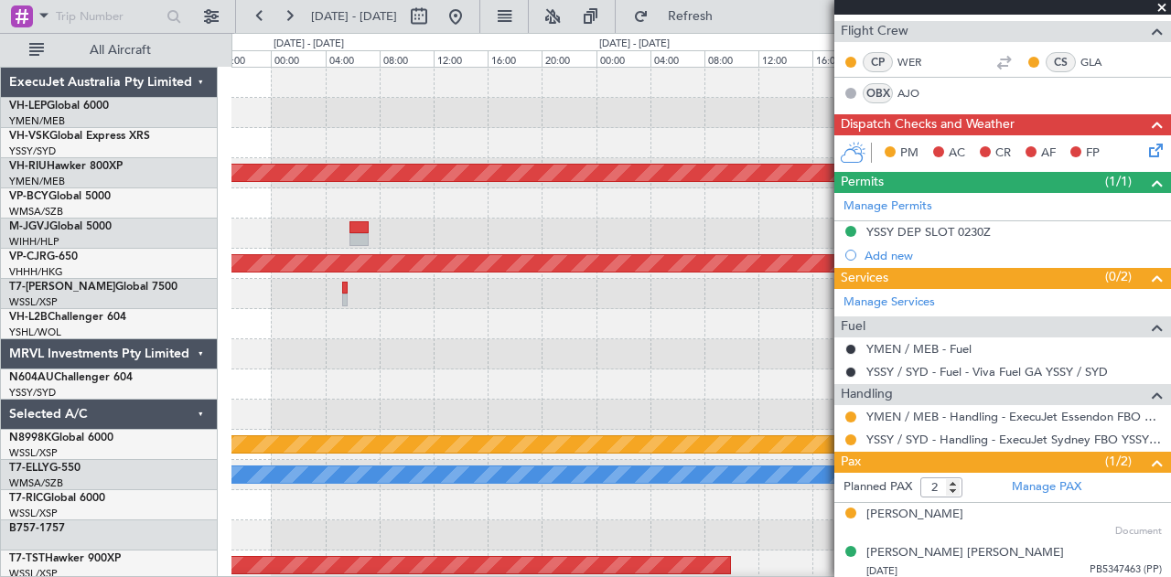
click at [375, 166] on div "Unplanned Maint Wichita (Wichita Mid-continent) Planned Maint [GEOGRAPHIC_DATA]…" at bounding box center [700, 566] width 939 height 996
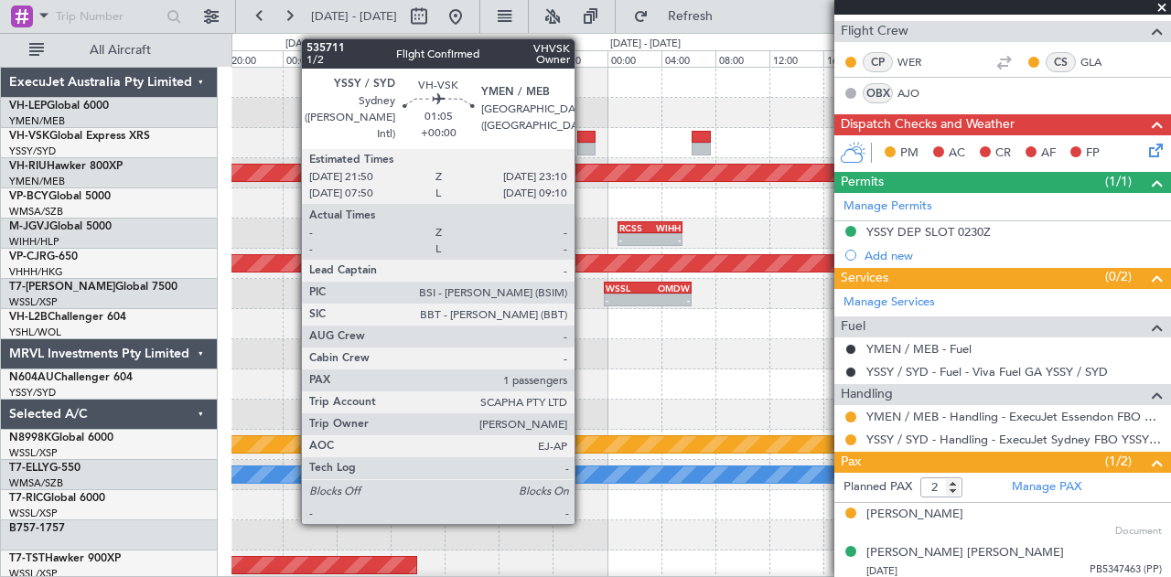
click at [399, 177] on div "Planned Maint [GEOGRAPHIC_DATA] ([GEOGRAPHIC_DATA]) - - RCSS 00:50 Z WIHH 05:35…" at bounding box center [700, 566] width 939 height 996
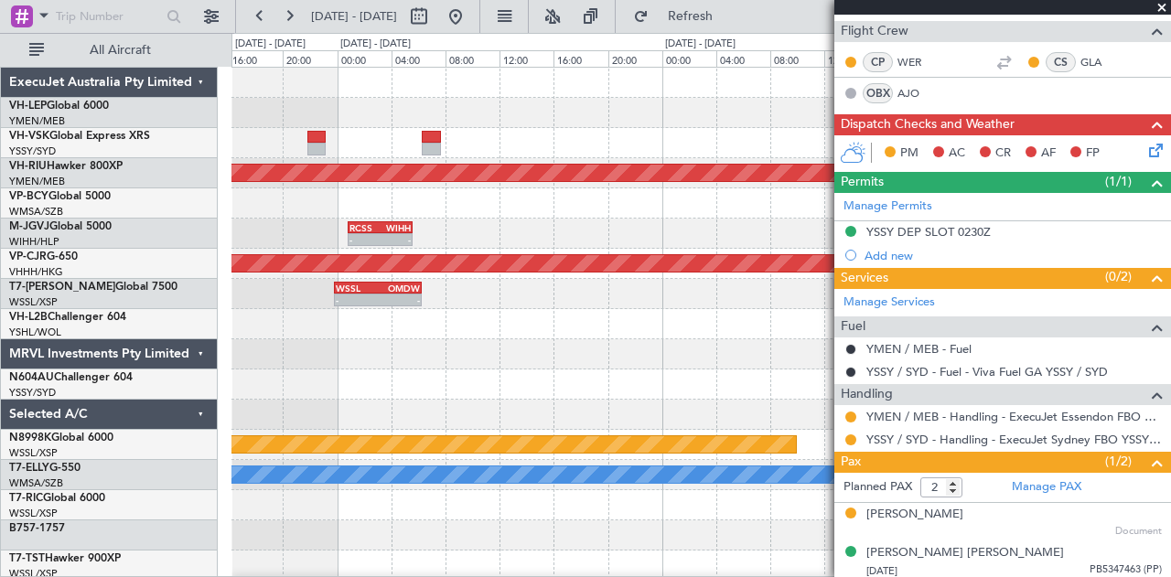
click at [205, 212] on div "Planned Maint [GEOGRAPHIC_DATA] ([GEOGRAPHIC_DATA]) - - RCSS 00:50 Z WIHH 05:35…" at bounding box center [585, 305] width 1171 height 544
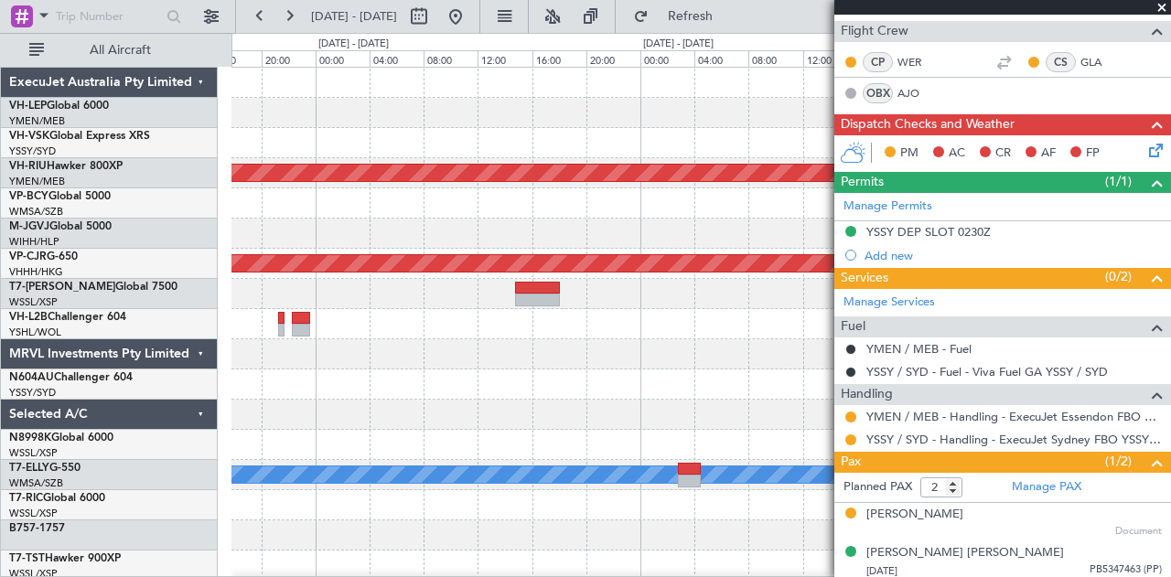
click at [335, 199] on div "Planned Maint [GEOGRAPHIC_DATA] ([GEOGRAPHIC_DATA]) CYVR 03:50 Z RJTT 13:40 Z -…" at bounding box center [700, 566] width 939 height 996
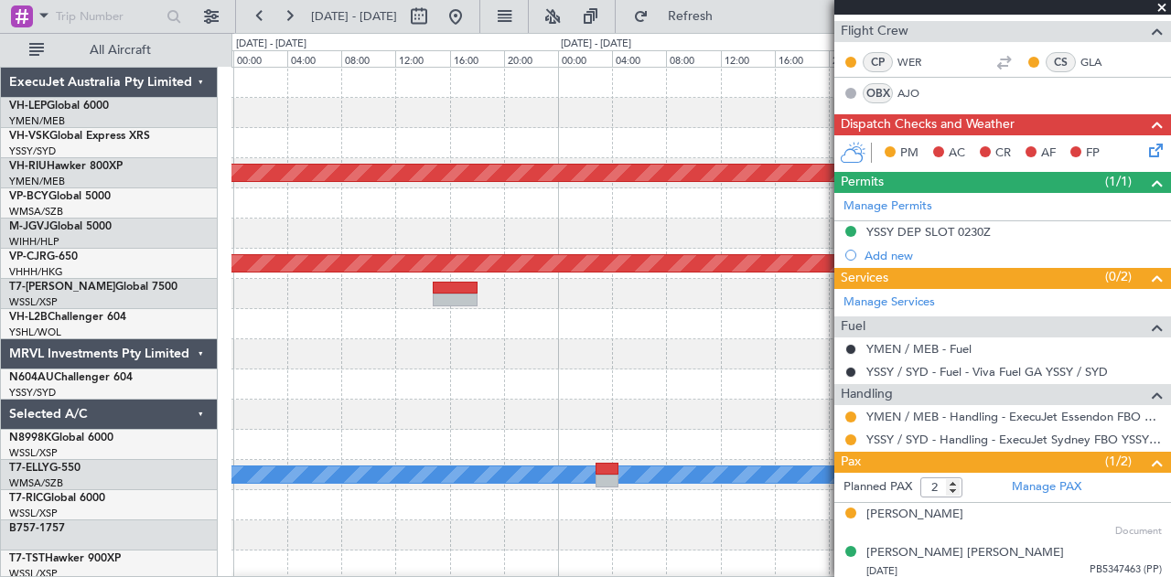
click at [356, 219] on div "Planned Maint [GEOGRAPHIC_DATA] ([GEOGRAPHIC_DATA]) CYVR 03:50 Z RJTT 13:40 Z -…" at bounding box center [700, 566] width 939 height 996
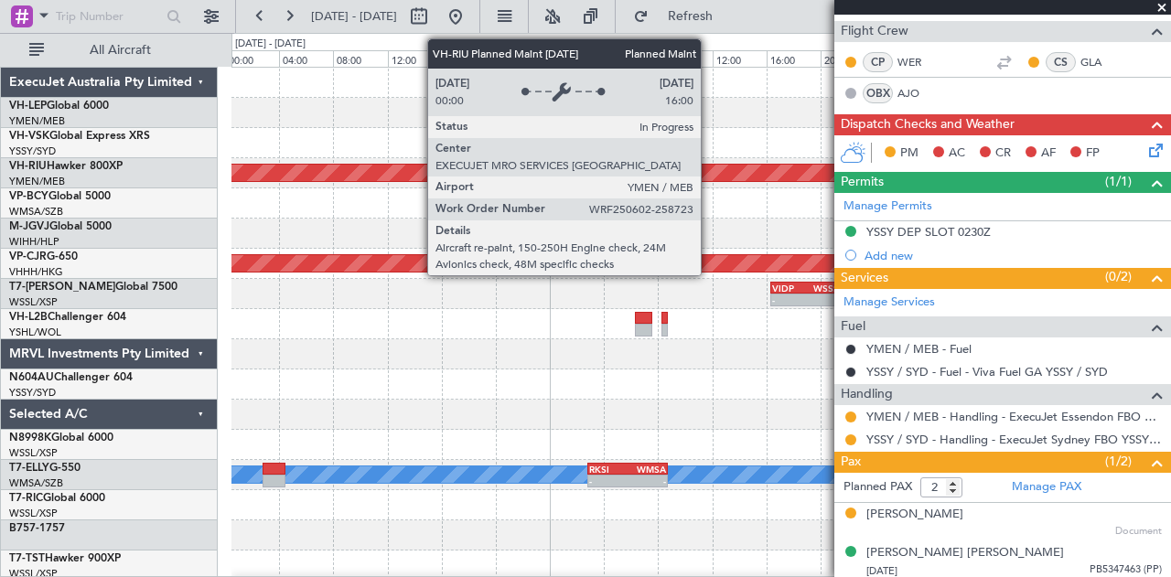
click at [374, 242] on div "Planned Maint [GEOGRAPHIC_DATA] ([GEOGRAPHIC_DATA]) CYVR 03:50 Z RJTT 13:40 Z -…" at bounding box center [700, 566] width 939 height 996
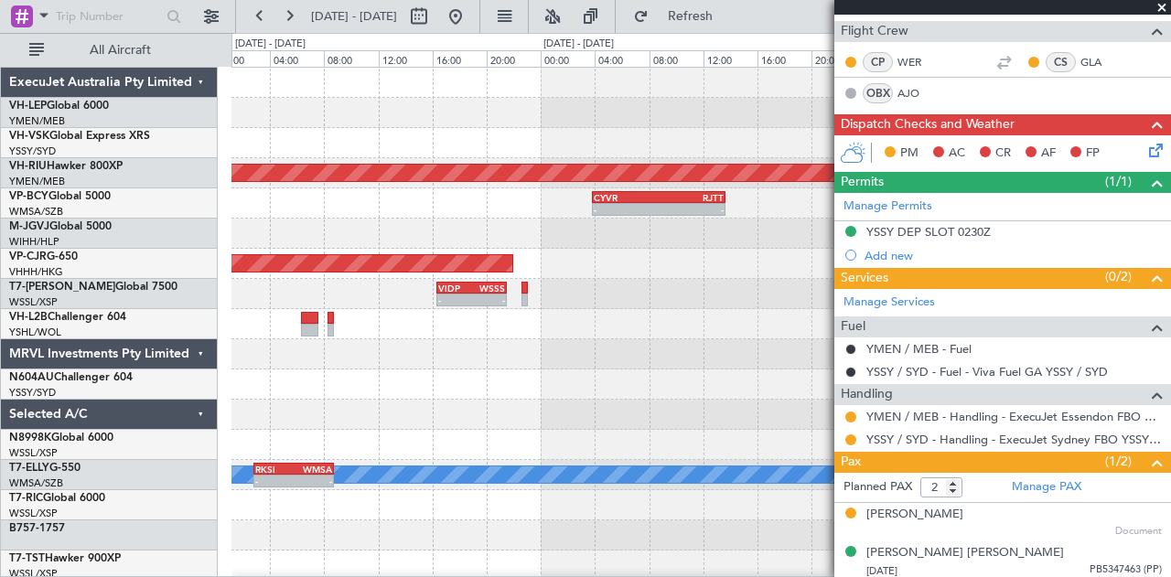
click at [318, 281] on div "Planned Maint [GEOGRAPHIC_DATA] ([GEOGRAPHIC_DATA]) CYVR 03:50 Z RJTT 13:40 Z -…" at bounding box center [700, 566] width 939 height 996
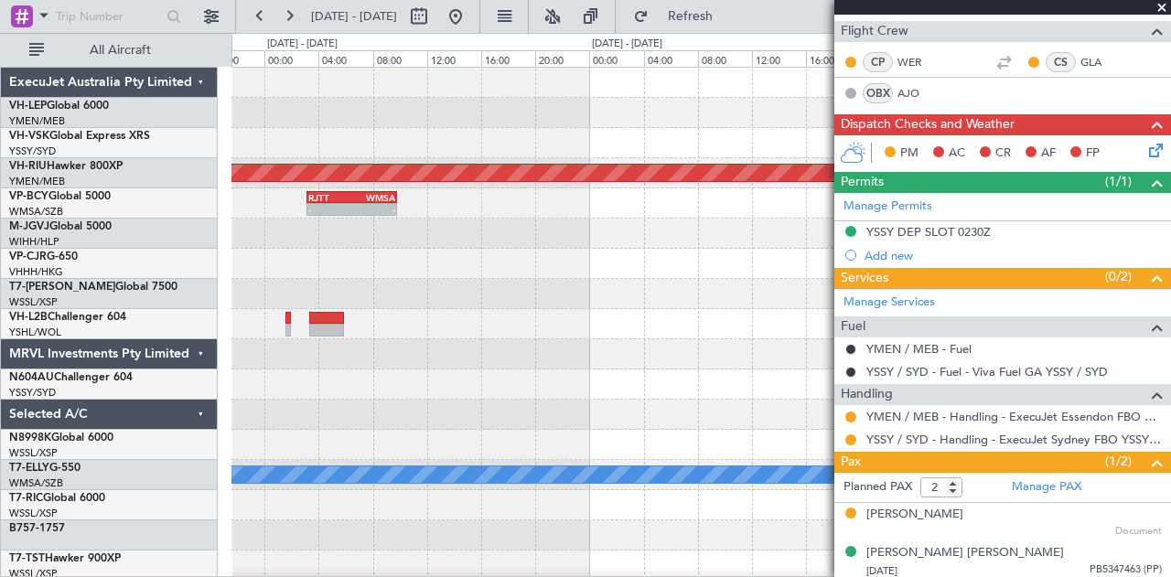
click at [114, 295] on div "Planned Maint [GEOGRAPHIC_DATA] ([GEOGRAPHIC_DATA]) - - RJTT 03:10 Z WMSA 09:50…" at bounding box center [585, 305] width 1171 height 544
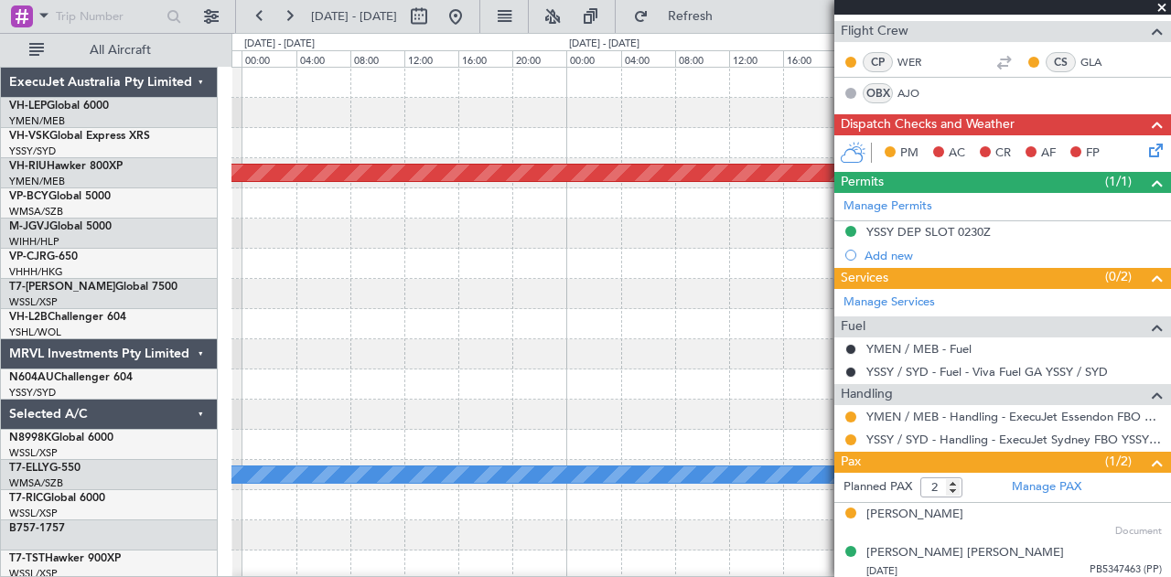
click at [220, 295] on div "Planned Maint [GEOGRAPHIC_DATA] ([GEOGRAPHIC_DATA]) - - RJTT 03:10 Z WMSA 09:50…" at bounding box center [585, 305] width 1171 height 544
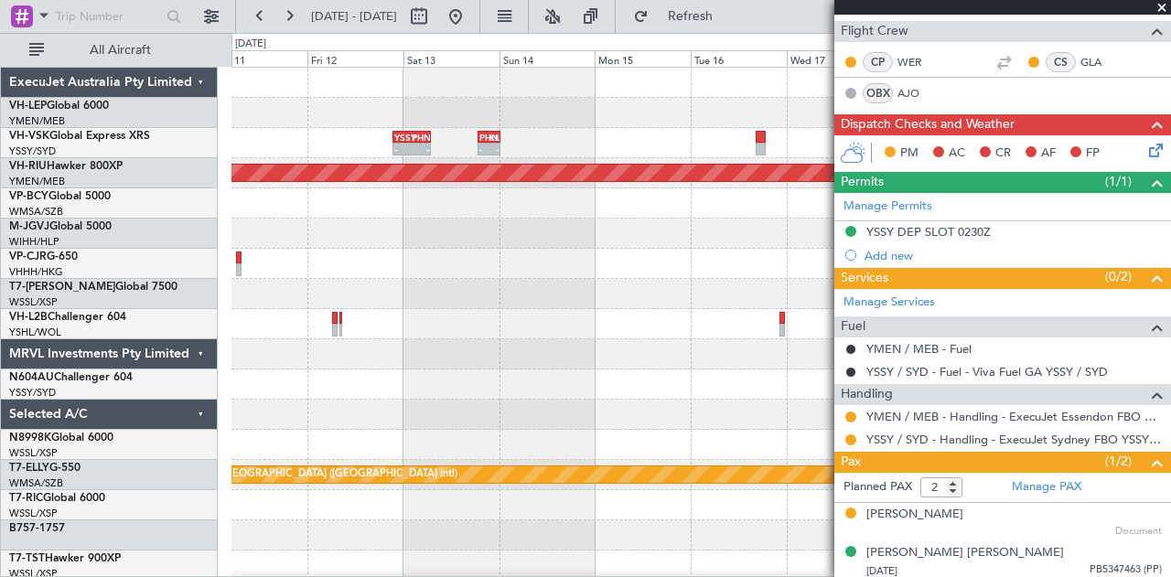
click at [163, 283] on div "- - YSSY 21:35 Z PHNL 07:05 Z - - PHNL 18:50 Z KLAS 00:20 Z Planned Maint [GEOG…" at bounding box center [585, 305] width 1171 height 544
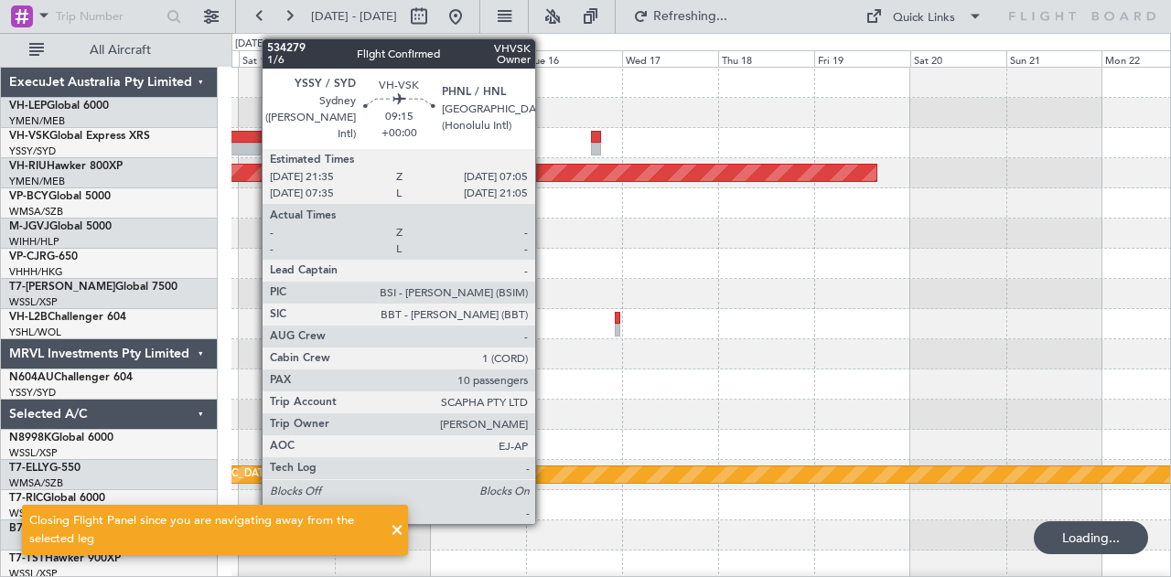
click at [252, 137] on div at bounding box center [247, 137] width 38 height 13
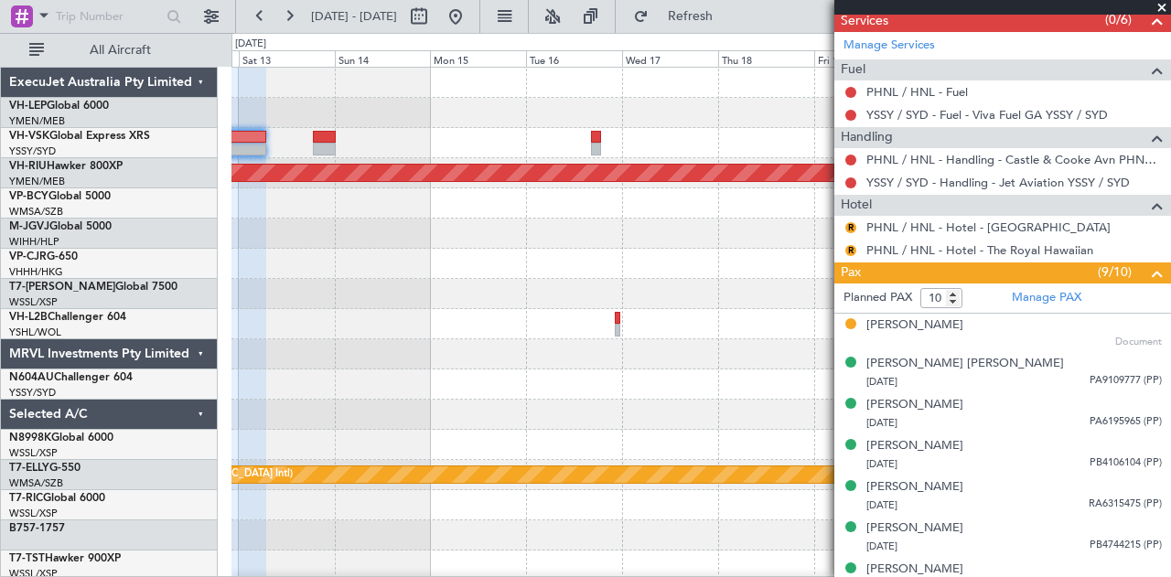
scroll to position [606, 0]
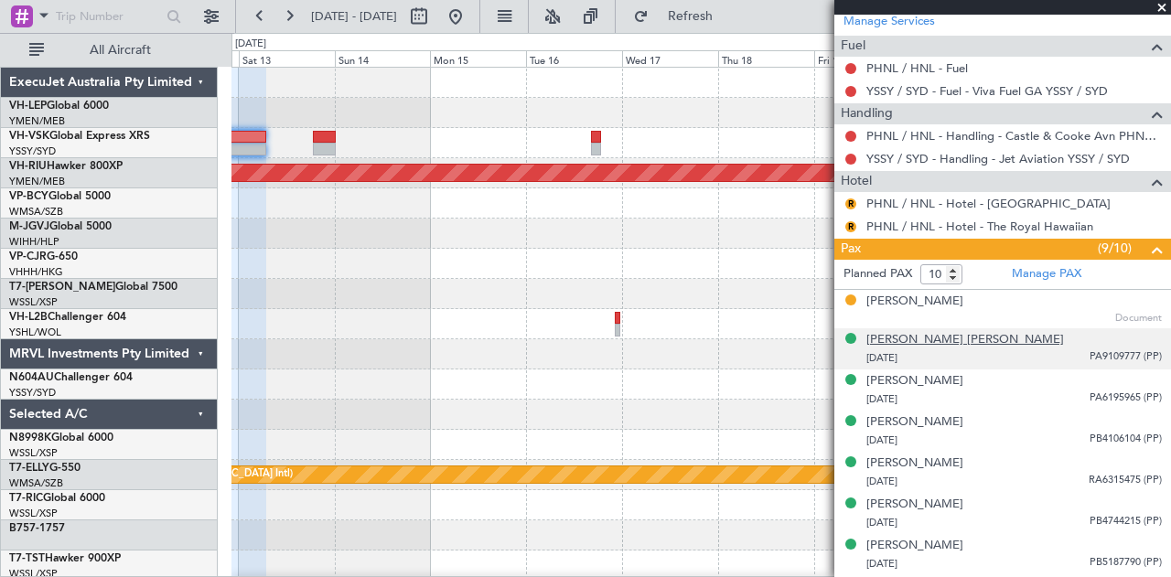
click at [876, 331] on div "[PERSON_NAME] [PERSON_NAME]" at bounding box center [965, 340] width 198 height 18
